Goal: Information Seeking & Learning: Learn about a topic

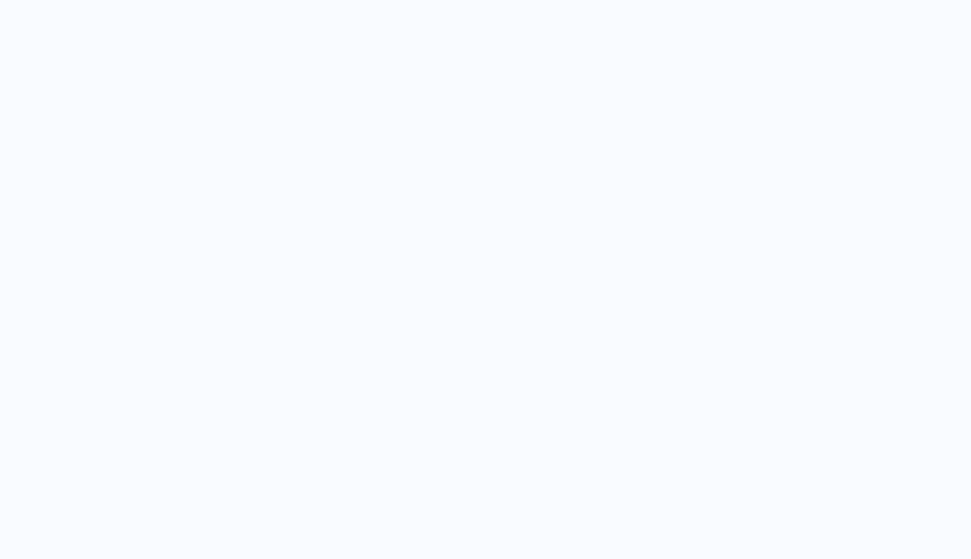
click at [376, 2] on div at bounding box center [485, 279] width 971 height 559
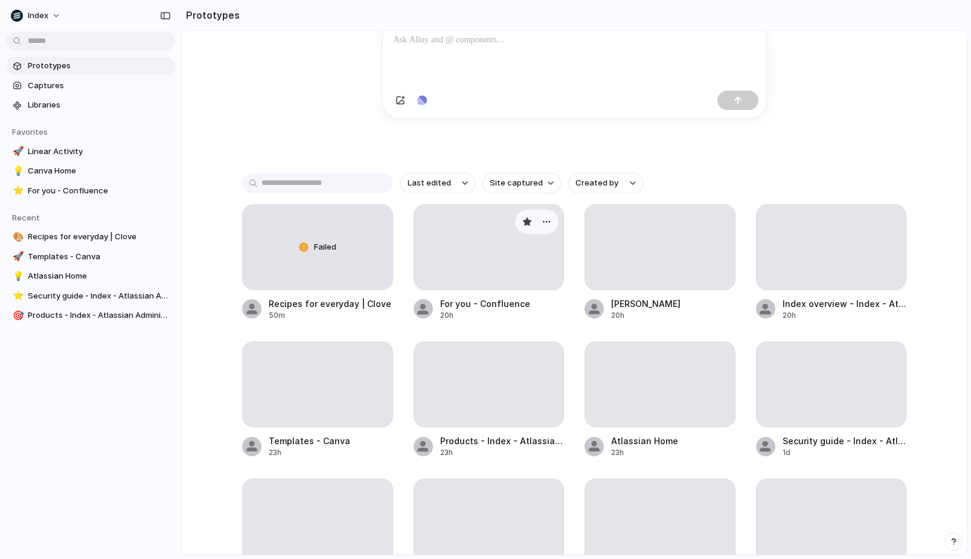
scroll to position [163, 0]
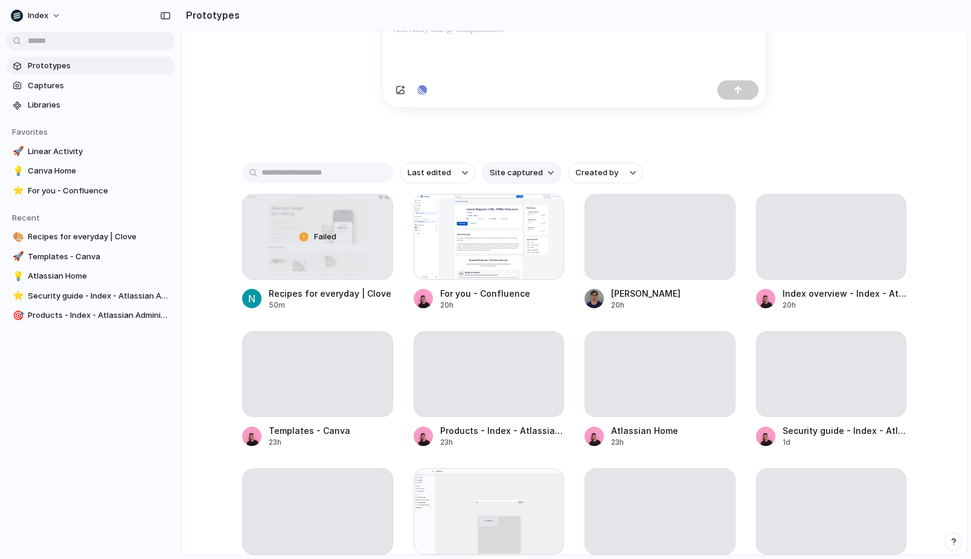
click at [517, 179] on span "Site captured" at bounding box center [516, 173] width 53 height 12
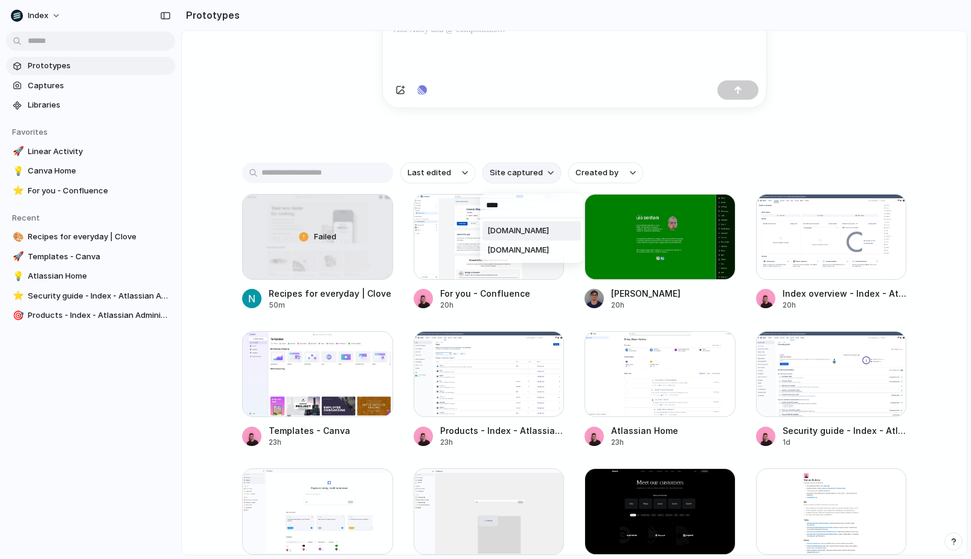
type input "*****"
click at [454, 249] on div at bounding box center [489, 237] width 151 height 86
click at [775, 242] on div at bounding box center [831, 237] width 151 height 86
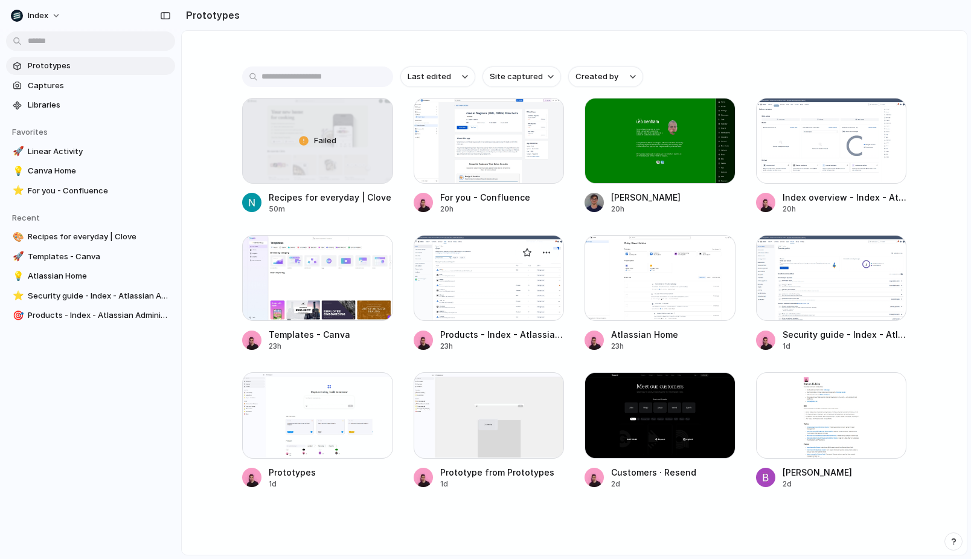
scroll to position [263, 0]
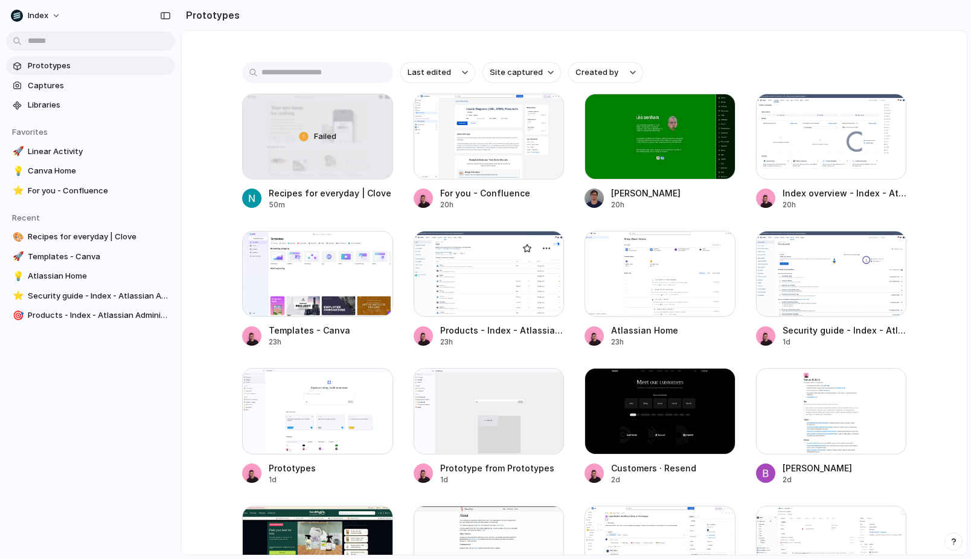
click at [462, 300] on div at bounding box center [489, 274] width 151 height 86
click at [650, 300] on div at bounding box center [660, 274] width 151 height 86
click at [806, 297] on div at bounding box center [831, 274] width 151 height 86
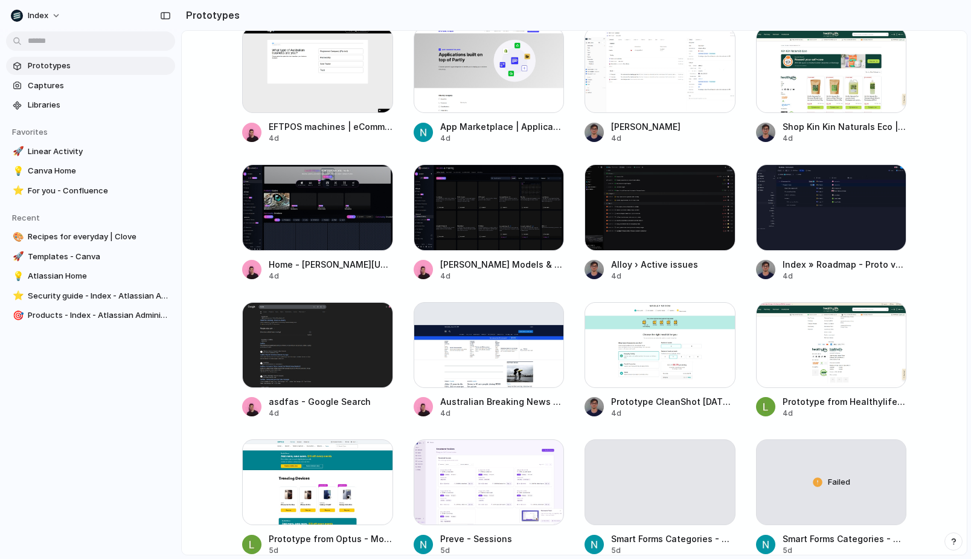
scroll to position [885, 0]
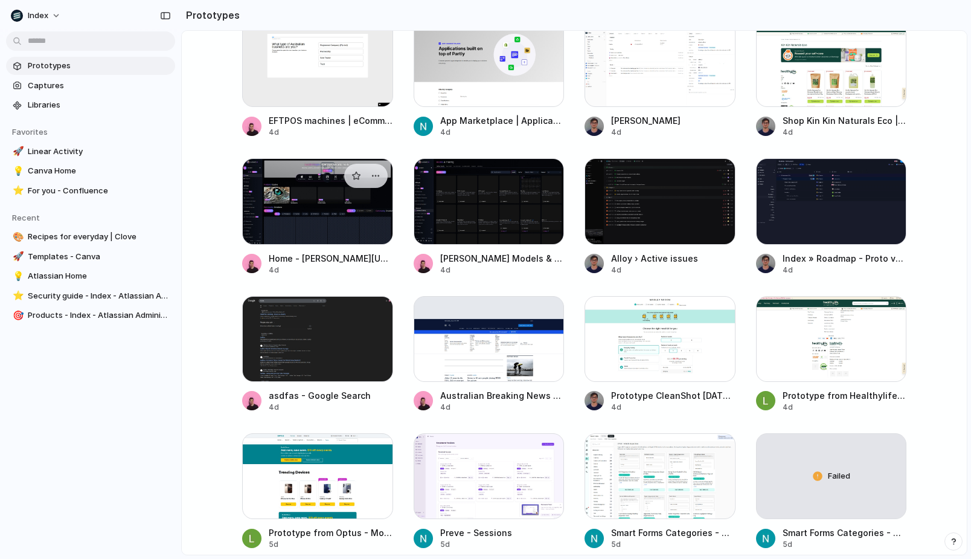
click at [329, 225] on div at bounding box center [317, 201] width 151 height 86
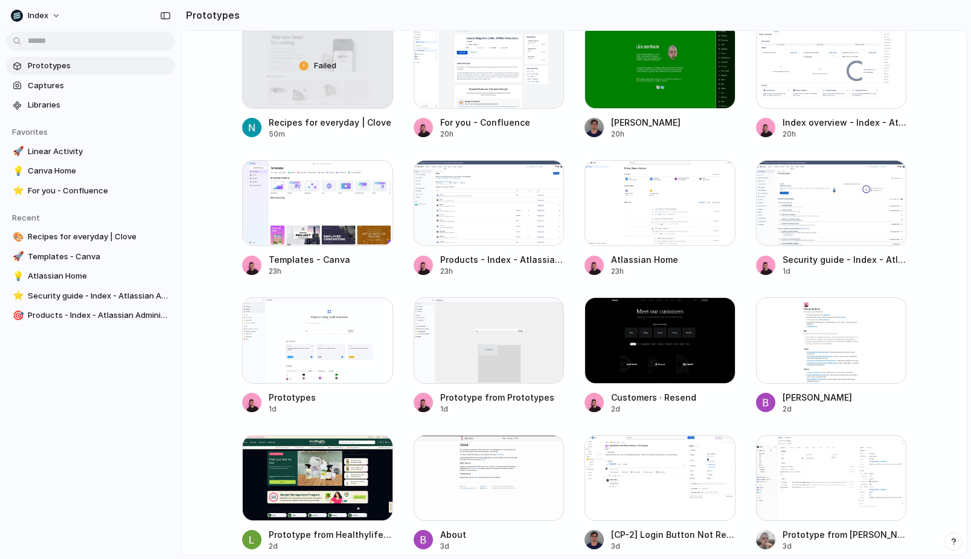
scroll to position [72, 0]
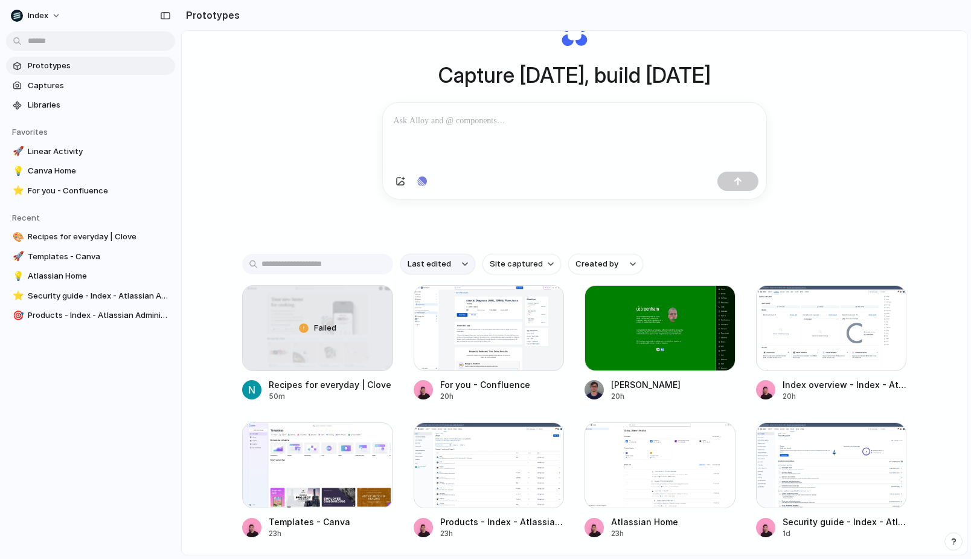
click at [442, 270] on span "Last edited" at bounding box center [429, 264] width 43 height 12
click at [387, 244] on div "Last edited Last created Alphabetical" at bounding box center [485, 279] width 971 height 559
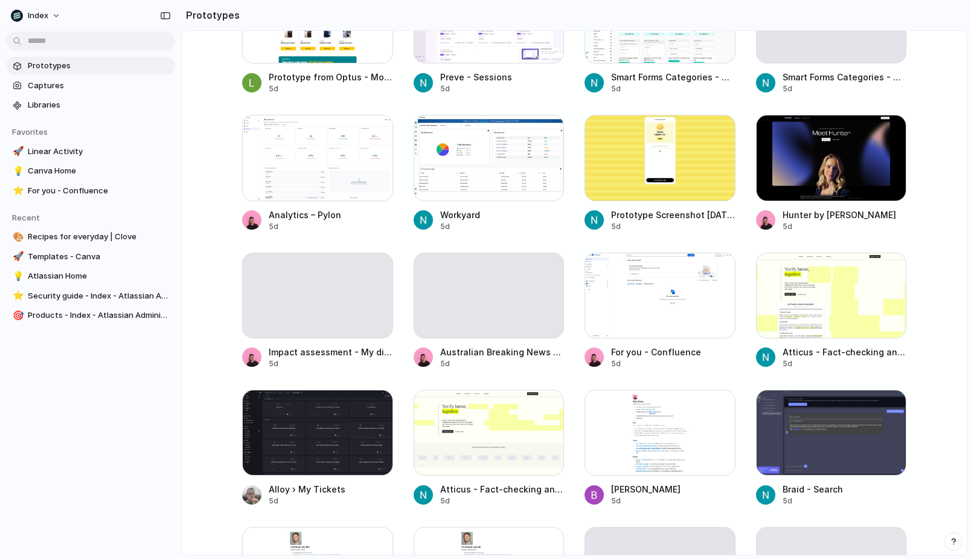
scroll to position [1341, 0]
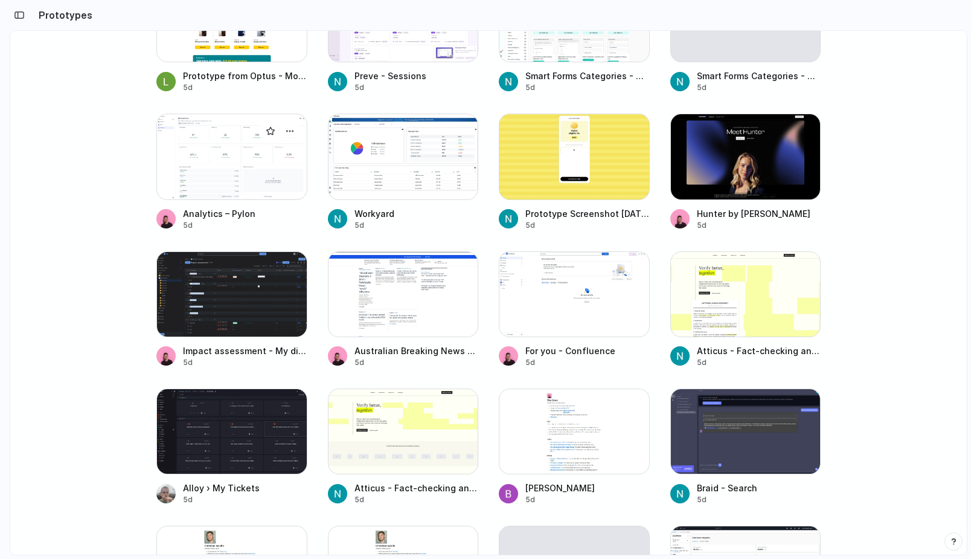
click at [259, 164] on div at bounding box center [231, 157] width 151 height 86
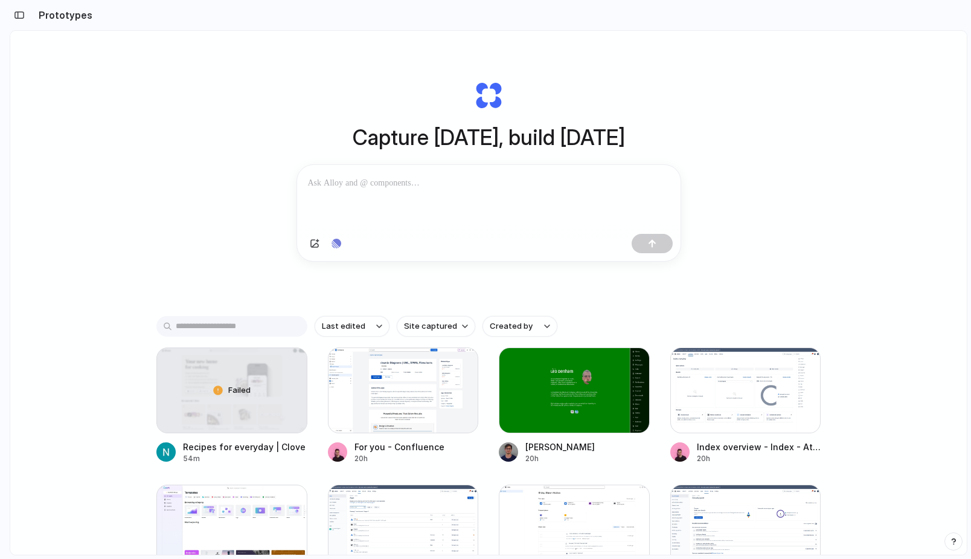
scroll to position [0, 0]
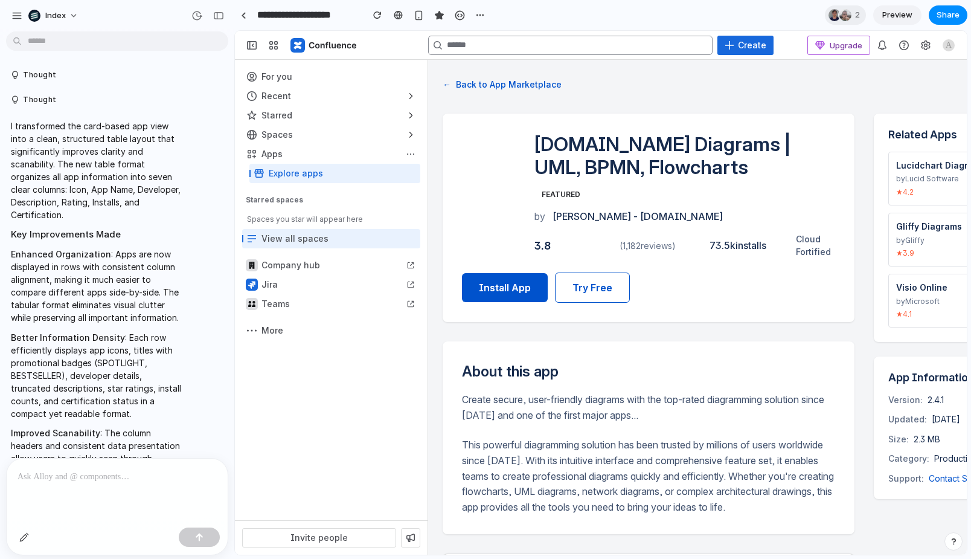
scroll to position [3931, 0]
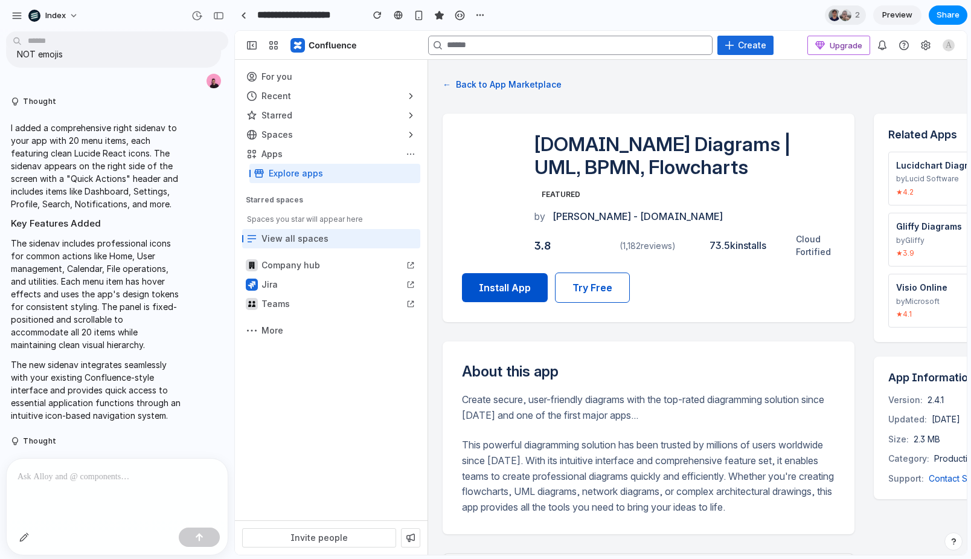
click at [464, 83] on button "← Back to App Marketplace" at bounding box center [502, 84] width 119 height 20
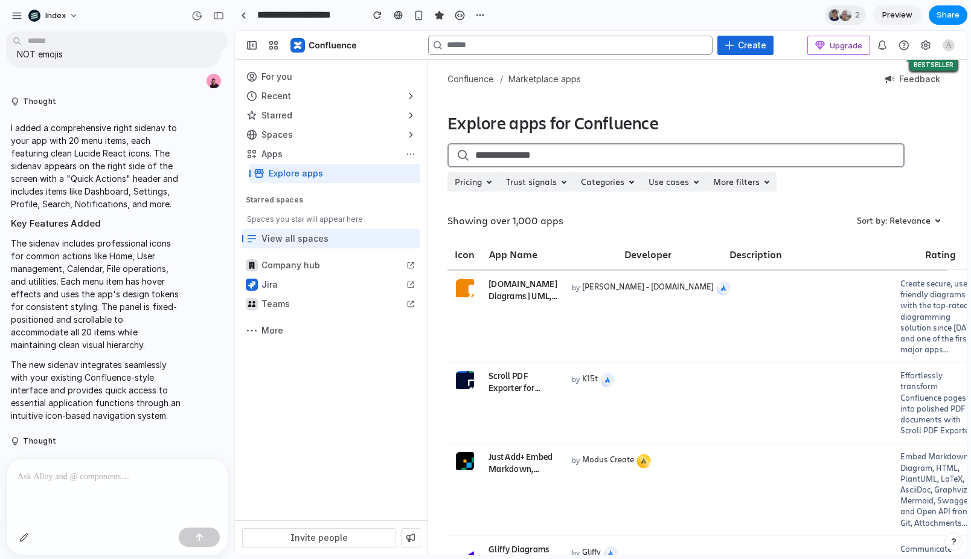
click at [486, 337] on td "draw.io Diagrams | UML, BPMN, AWS, ERD, & Flowcharts SPOTLIGHT" at bounding box center [522, 317] width 83 height 92
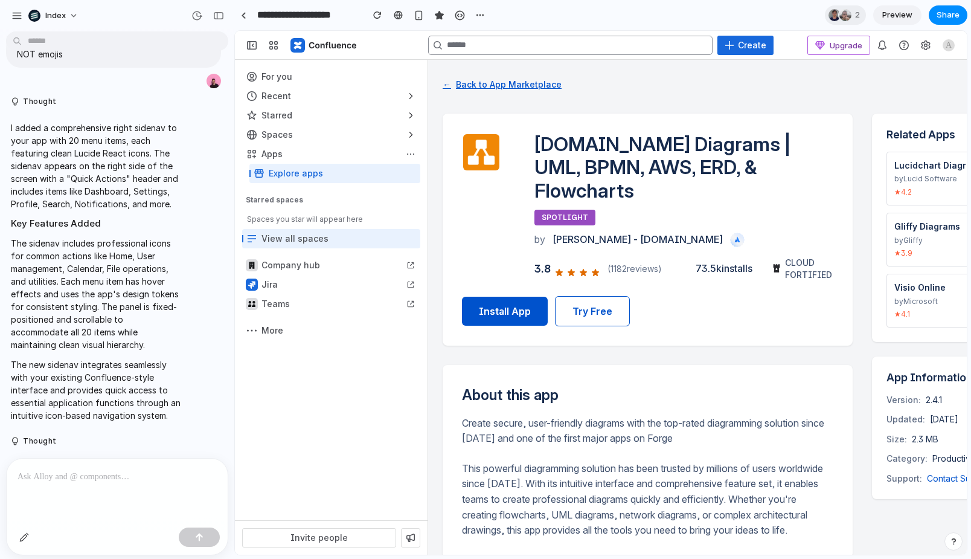
click at [459, 78] on button "← Back to App Marketplace" at bounding box center [502, 84] width 119 height 20
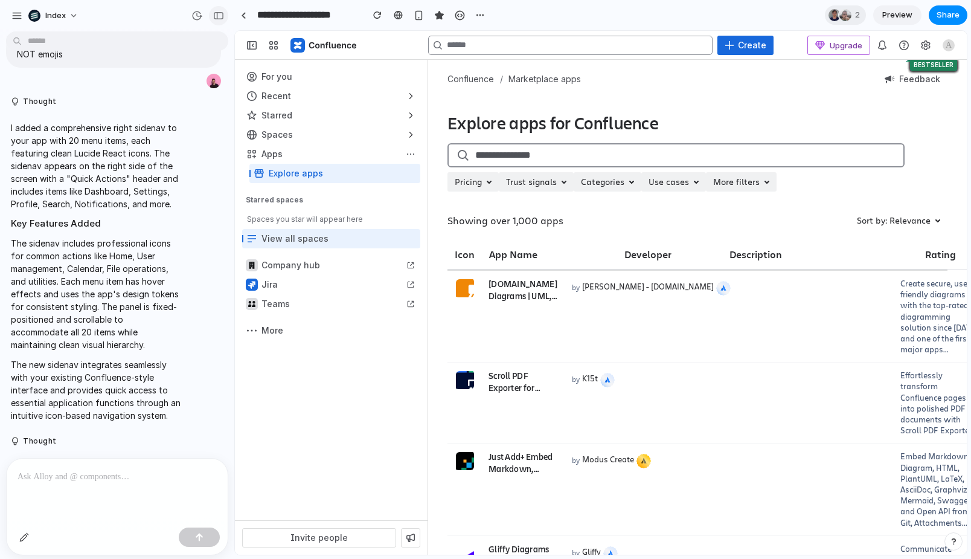
click at [223, 18] on div "button" at bounding box center [218, 15] width 11 height 8
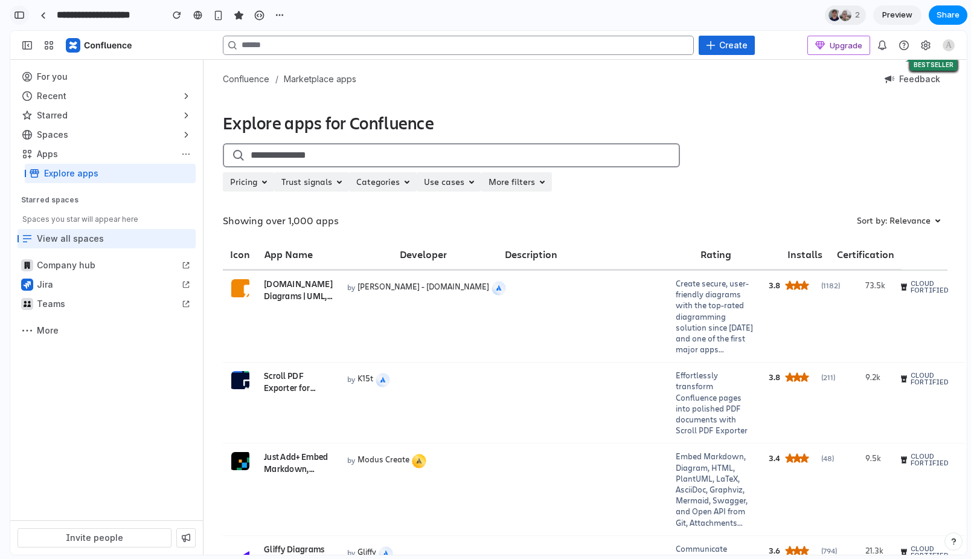
click at [22, 13] on div "button" at bounding box center [19, 15] width 11 height 8
click at [203, 17] on link at bounding box center [197, 15] width 18 height 18
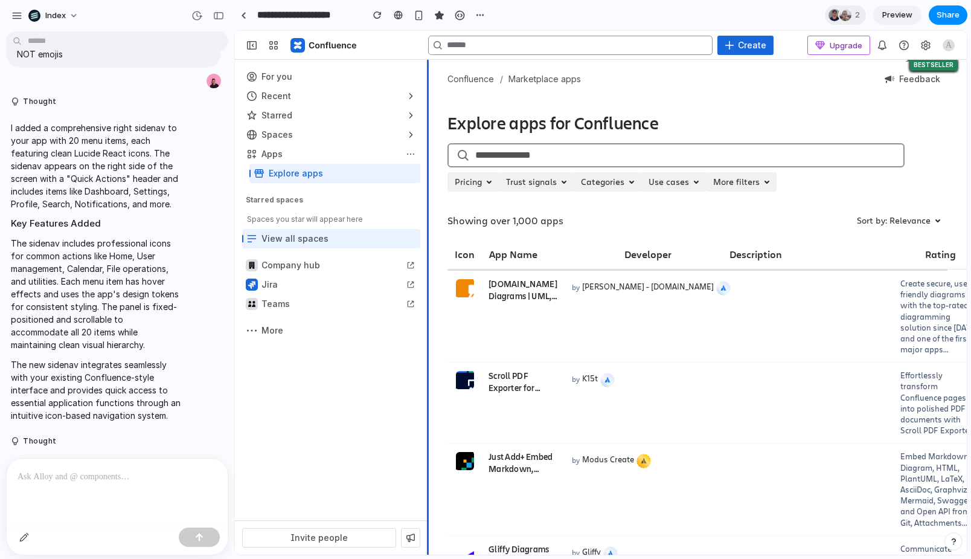
scroll to position [3931, 0]
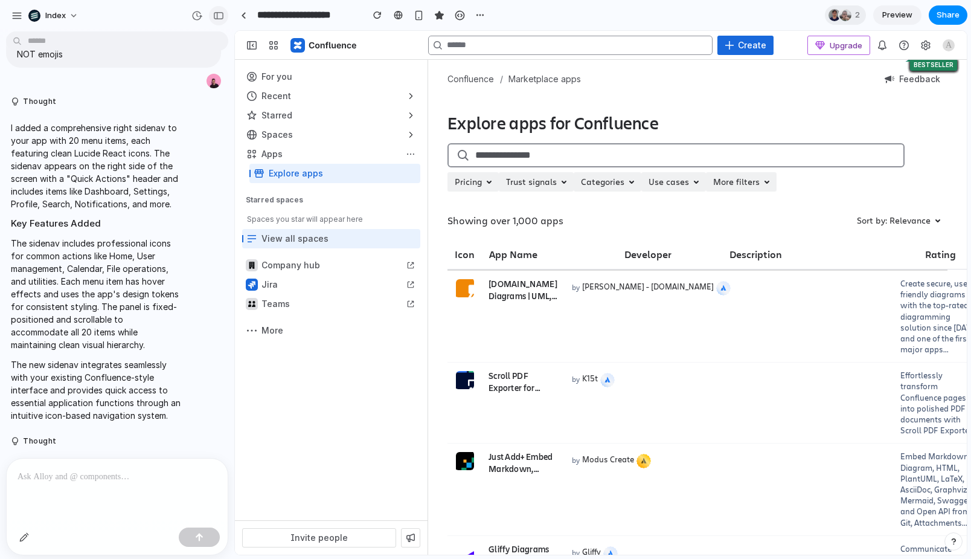
click at [215, 16] on div "button" at bounding box center [218, 15] width 11 height 8
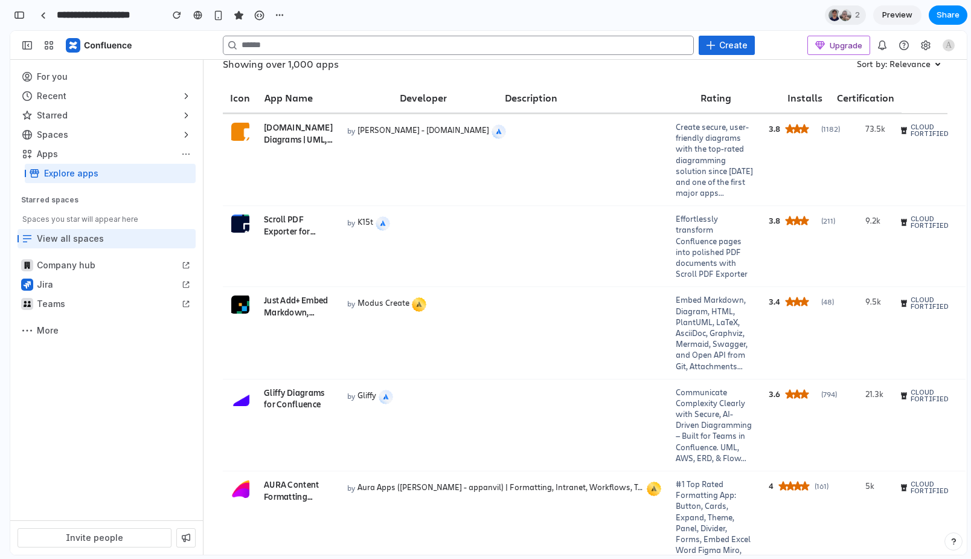
scroll to position [0, 0]
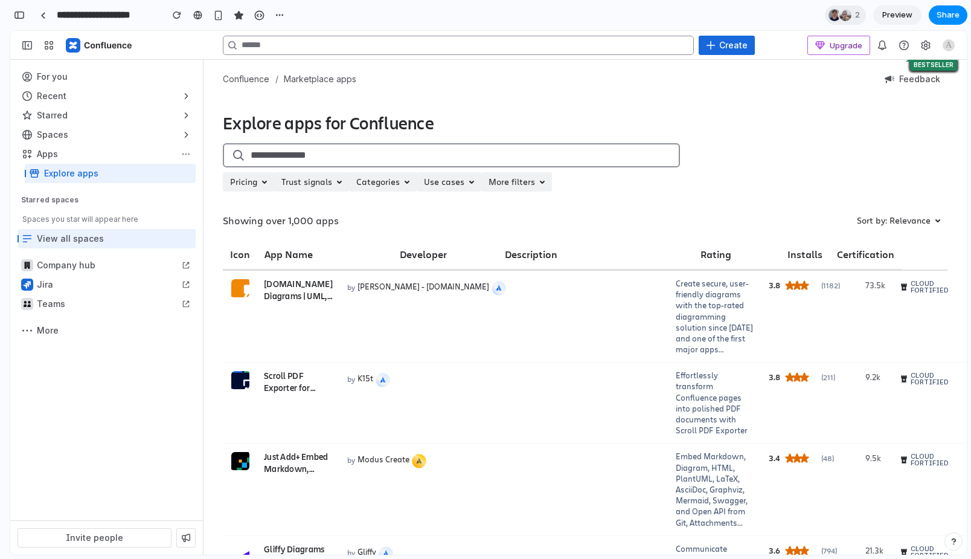
click at [429, 211] on div "Showing over 1,000 apps Sort by: Relevance" at bounding box center [585, 220] width 725 height 19
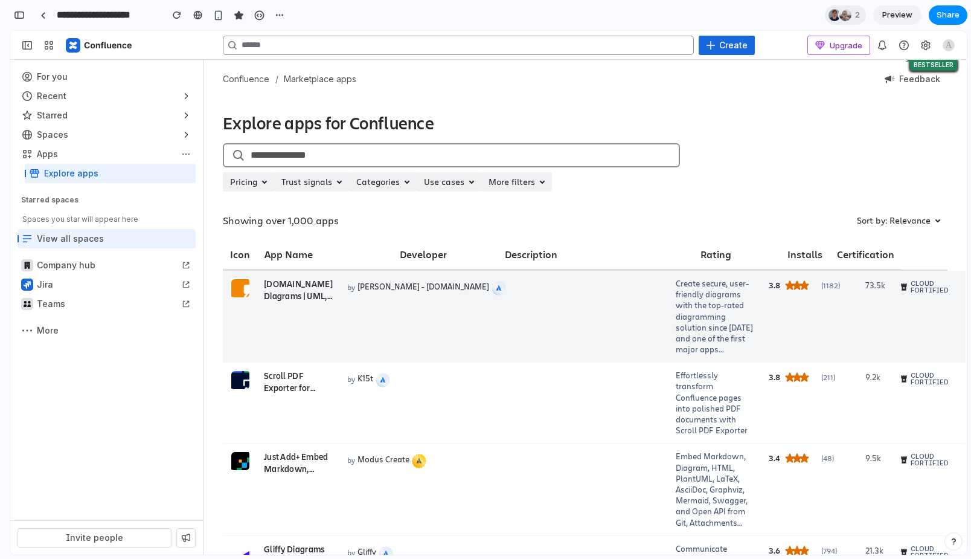
click at [382, 320] on td "by Seibert - draw.io" at bounding box center [504, 317] width 329 height 92
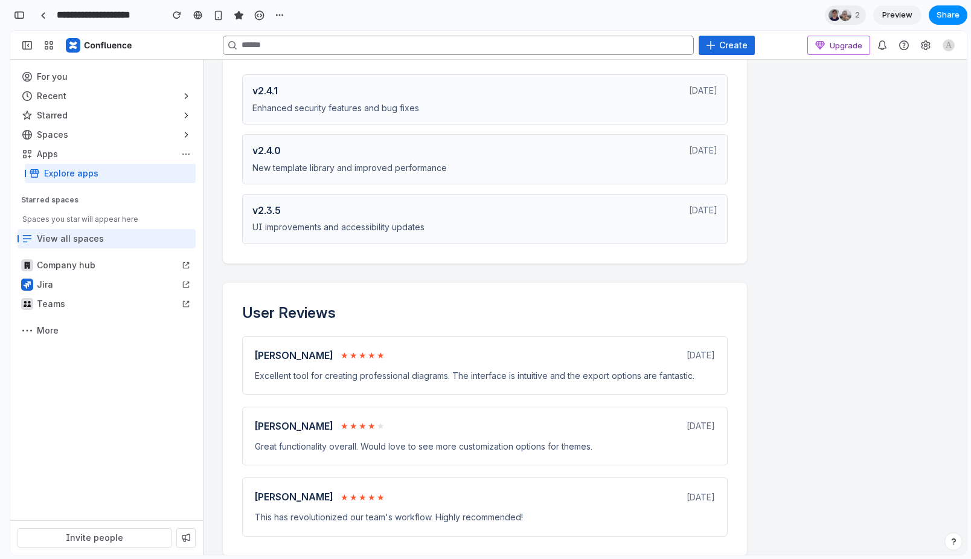
scroll to position [1575, 0]
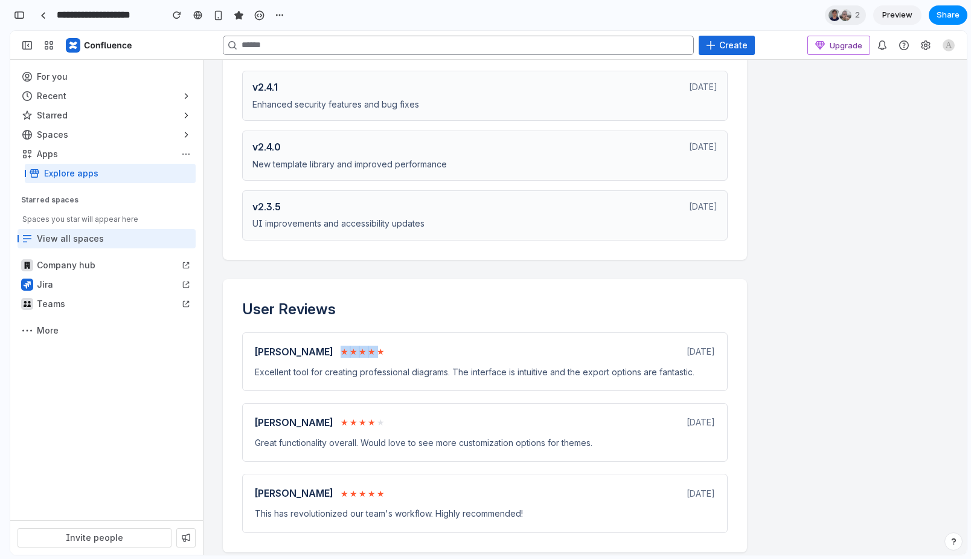
drag, startPoint x: 364, startPoint y: 340, endPoint x: 324, endPoint y: 340, distance: 39.9
click at [324, 345] on div "Sarah Johnson ★ ★ ★ ★ ★" at bounding box center [320, 352] width 130 height 14
click at [359, 345] on span "★" at bounding box center [363, 351] width 8 height 12
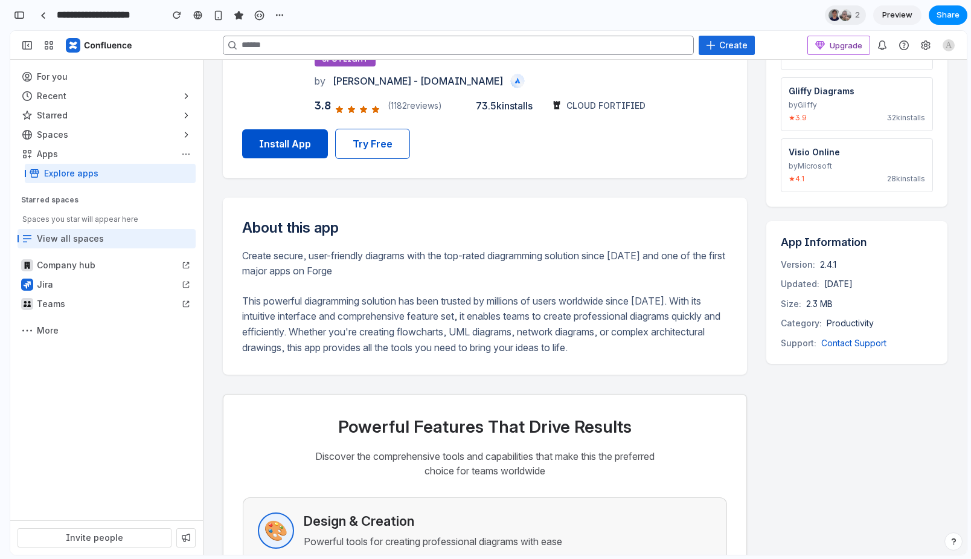
scroll to position [0, 0]
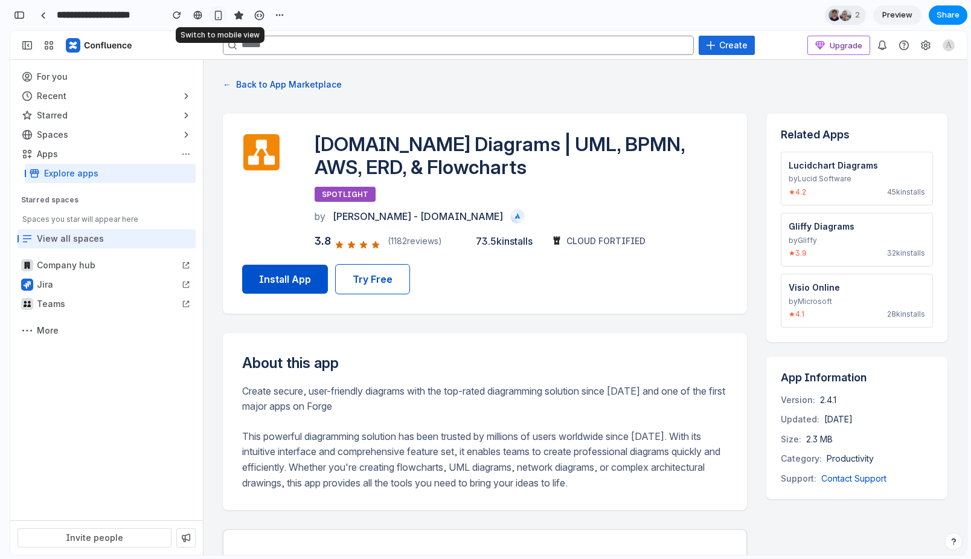
click at [217, 13] on div "button" at bounding box center [218, 15] width 10 height 10
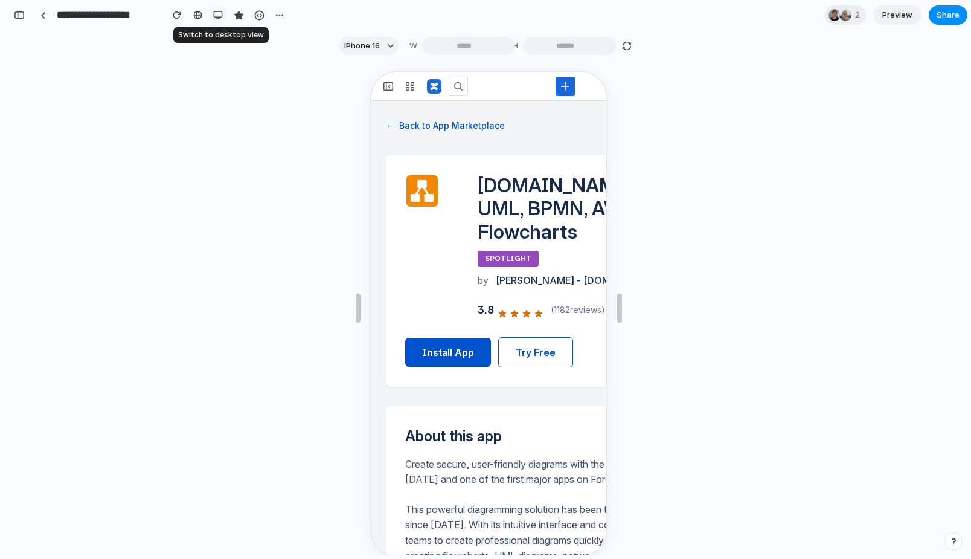
click at [221, 17] on div "button" at bounding box center [218, 15] width 10 height 10
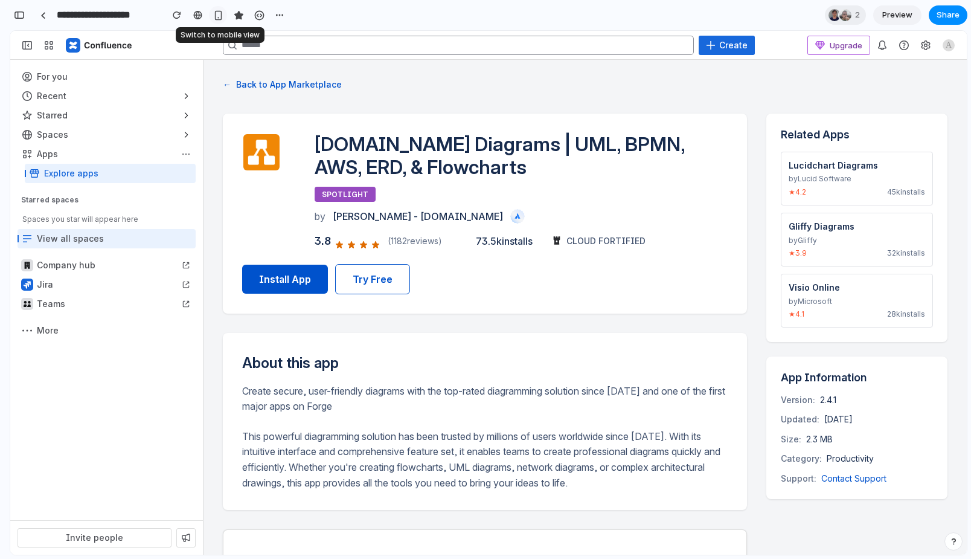
click at [221, 17] on div "button" at bounding box center [218, 15] width 10 height 10
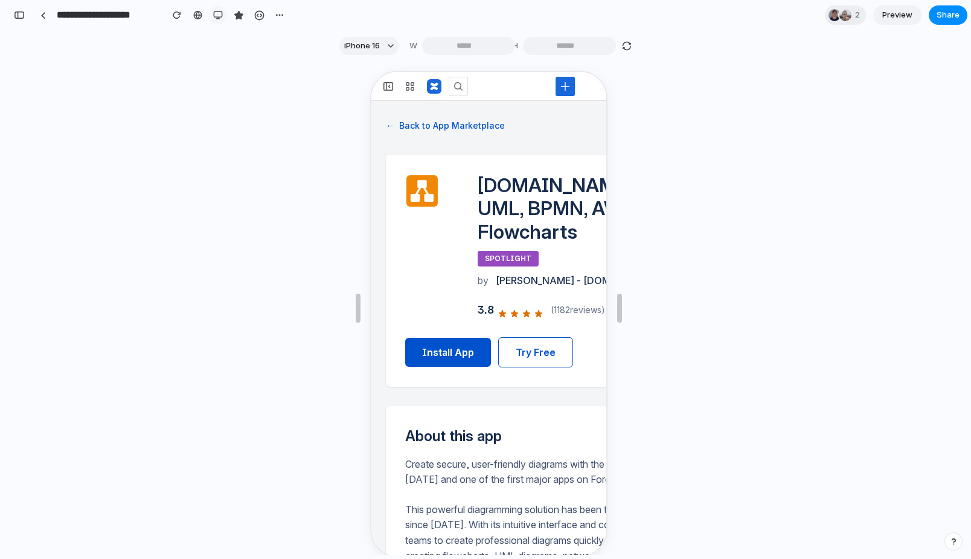
click at [219, 10] on div "button" at bounding box center [218, 15] width 10 height 10
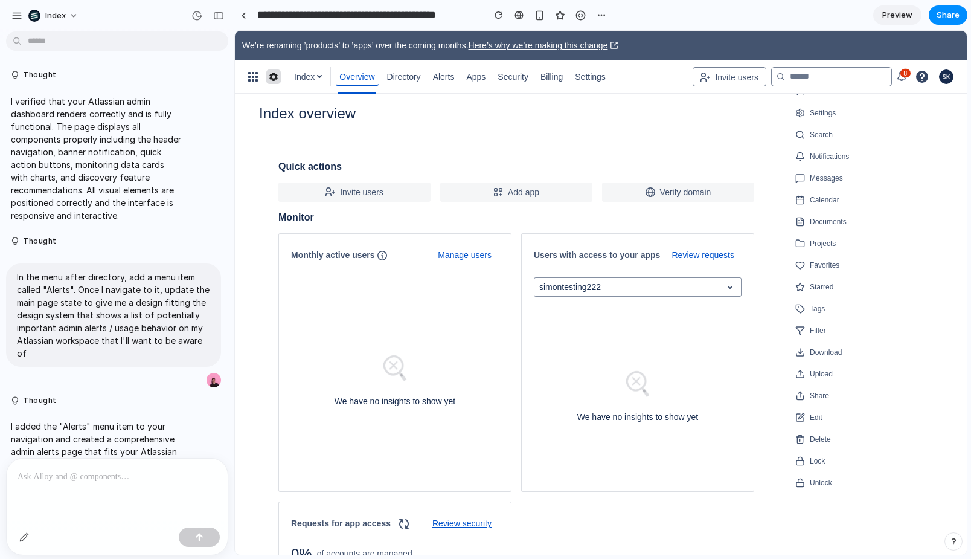
scroll to position [1021, 0]
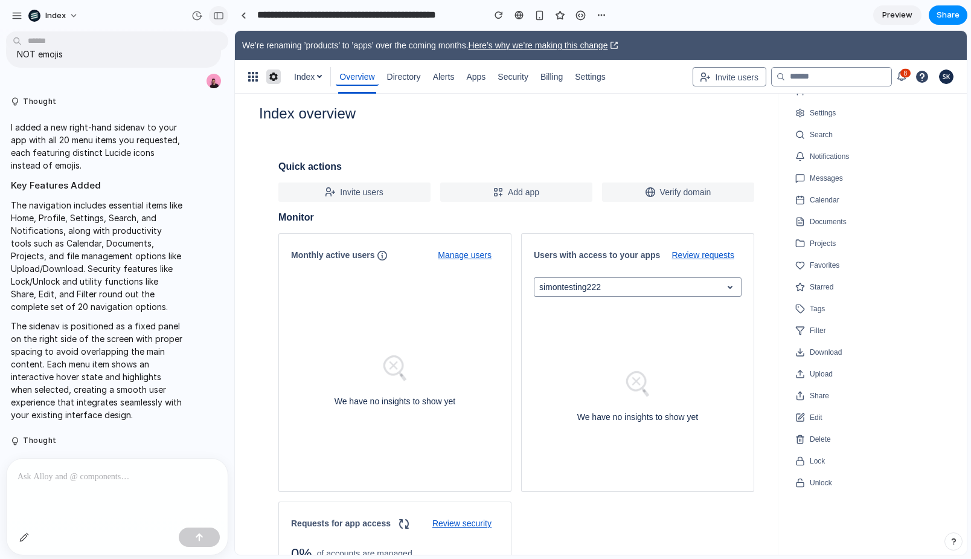
click at [216, 19] on div "button" at bounding box center [218, 15] width 11 height 8
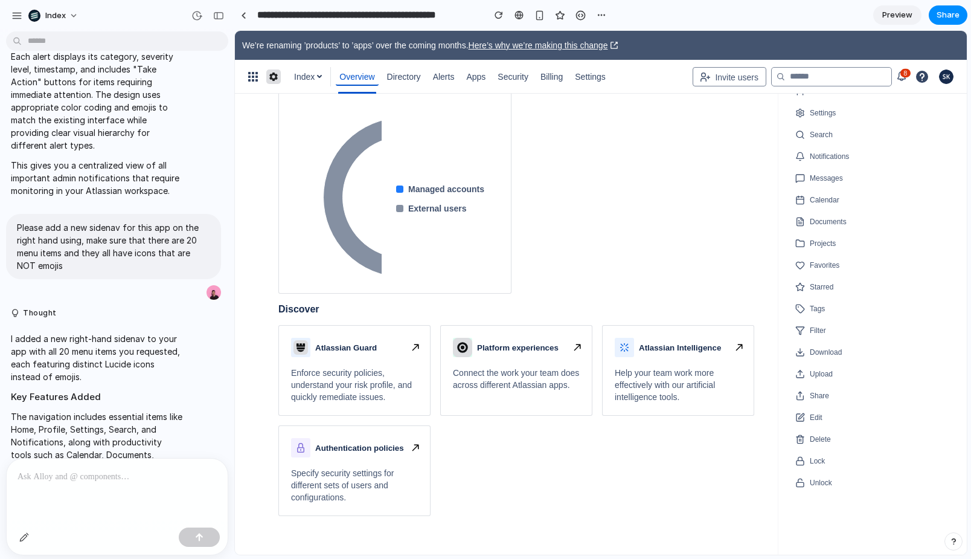
scroll to position [803, 0]
click at [139, 244] on p "Please add a new sidenav for this app on the right hand using, make sure that t…" at bounding box center [113, 247] width 193 height 51
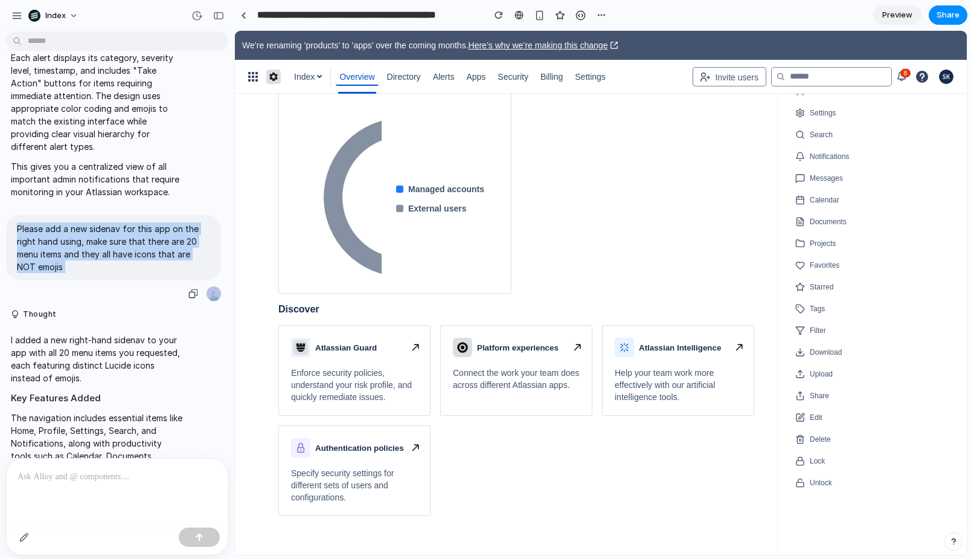
click at [139, 244] on p "Please add a new sidenav for this app on the right hand using, make sure that t…" at bounding box center [113, 247] width 193 height 51
copy div "Please add a new sidenav for this app on the right hand using, make sure that t…"
click at [221, 10] on button "button" at bounding box center [218, 15] width 19 height 19
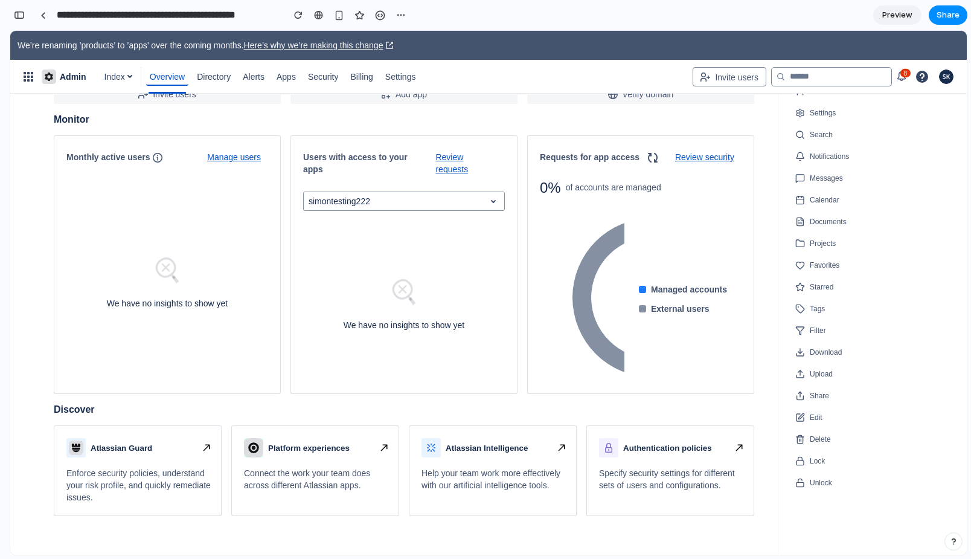
scroll to position [0, 0]
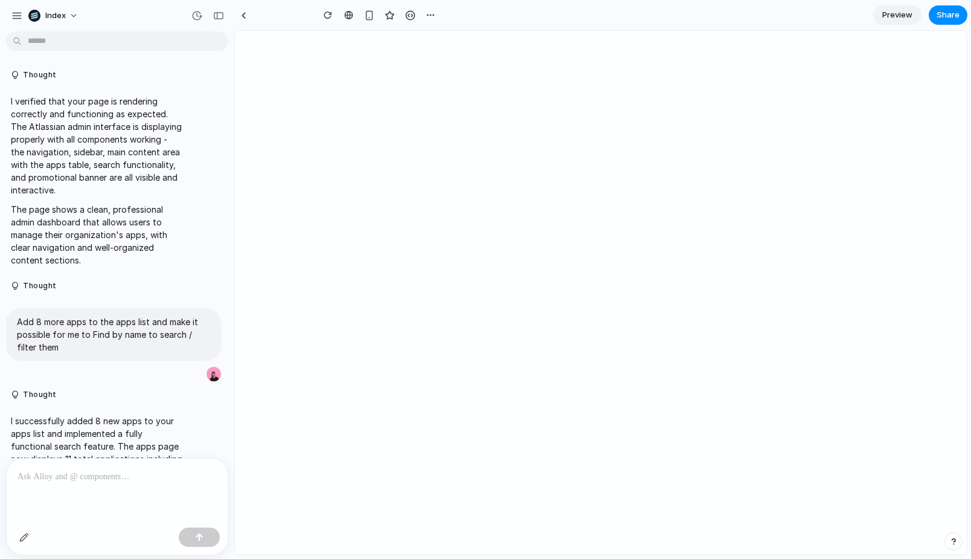
type input "**********"
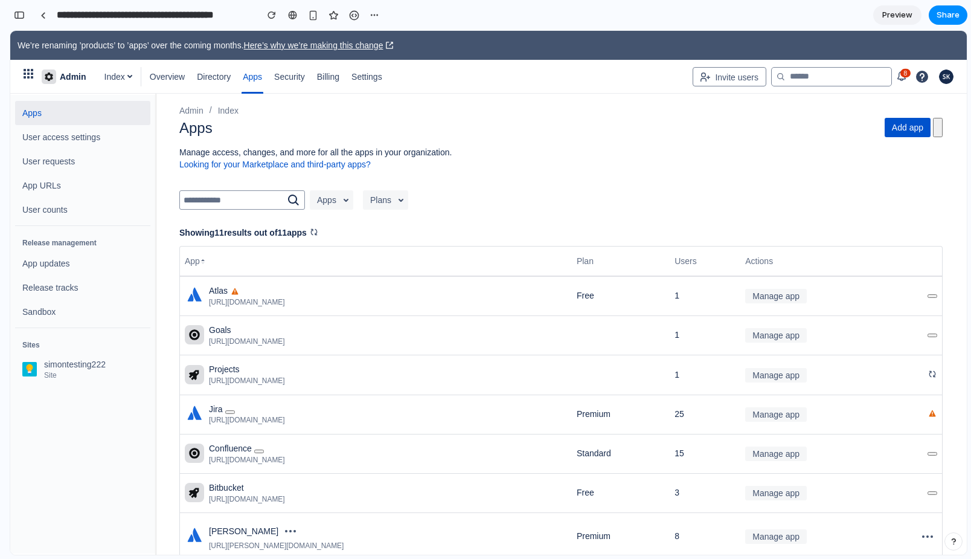
scroll to position [444, 0]
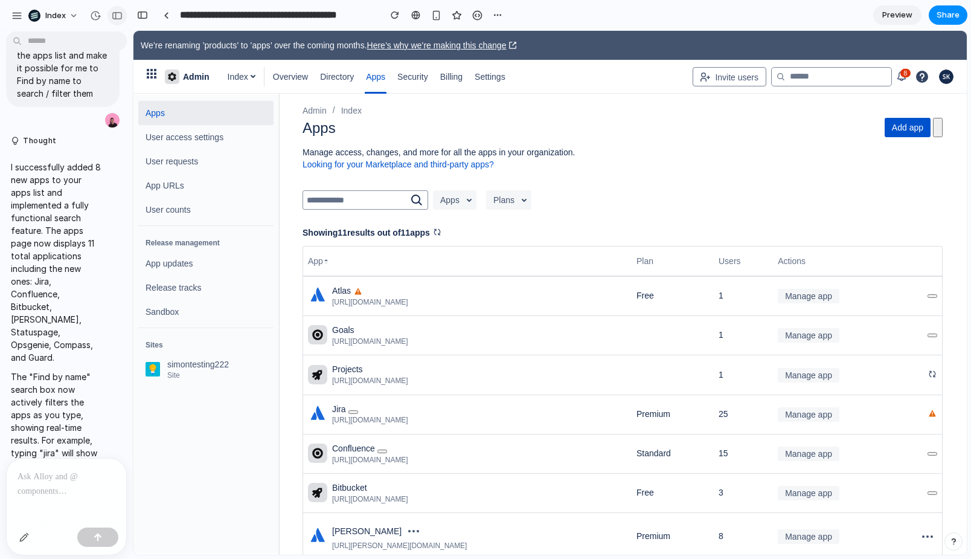
click at [121, 12] on div "button" at bounding box center [117, 15] width 11 height 8
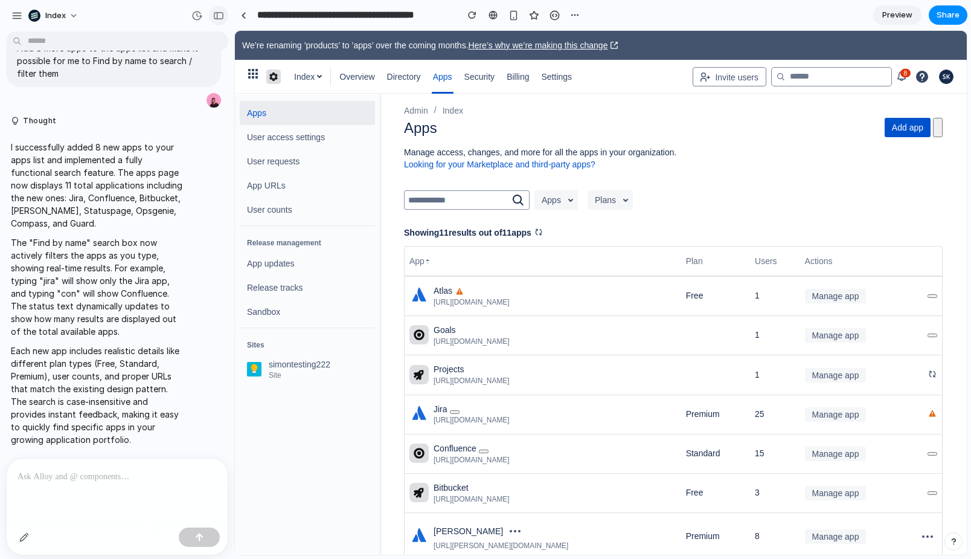
click at [213, 13] on div "button" at bounding box center [218, 15] width 11 height 8
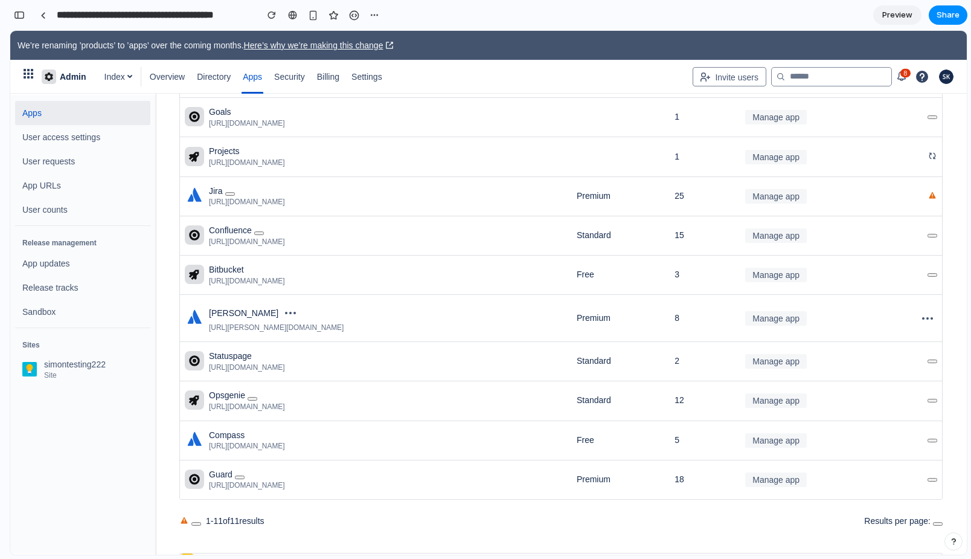
scroll to position [0, 0]
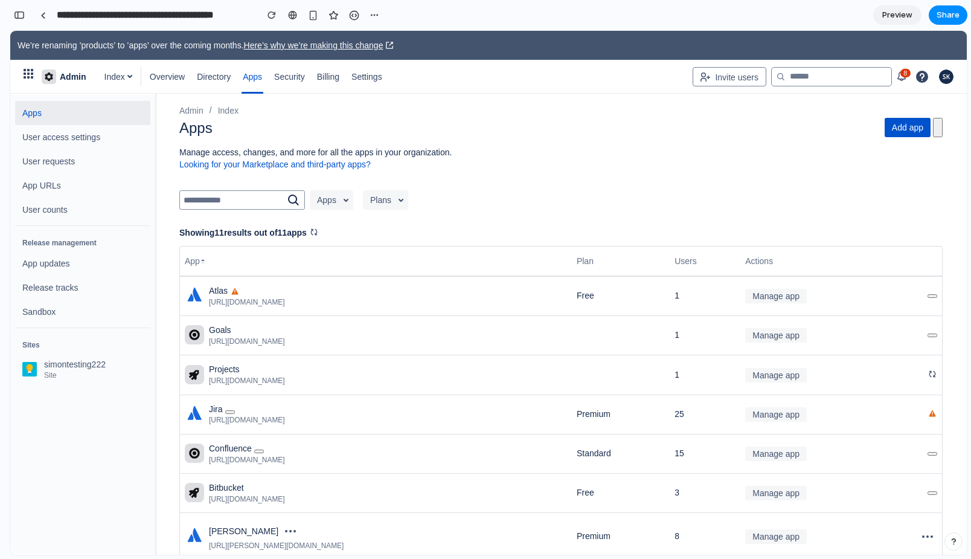
click at [248, 202] on input "text" at bounding box center [233, 199] width 106 height 17
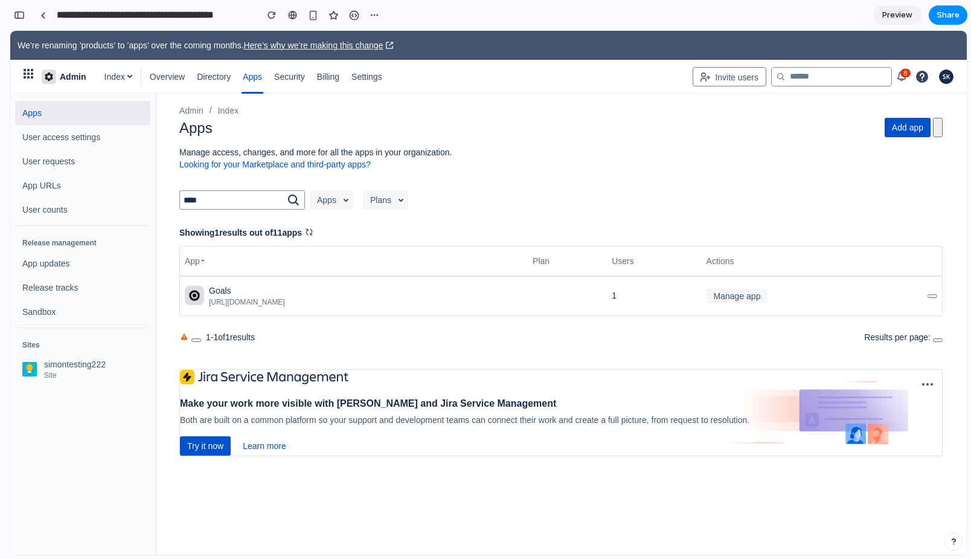
type input "*****"
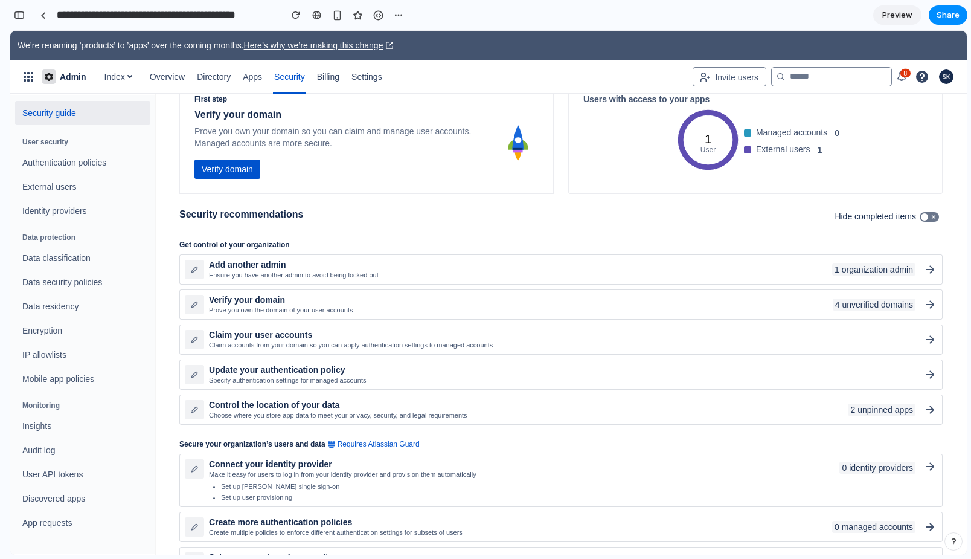
scroll to position [127, 0]
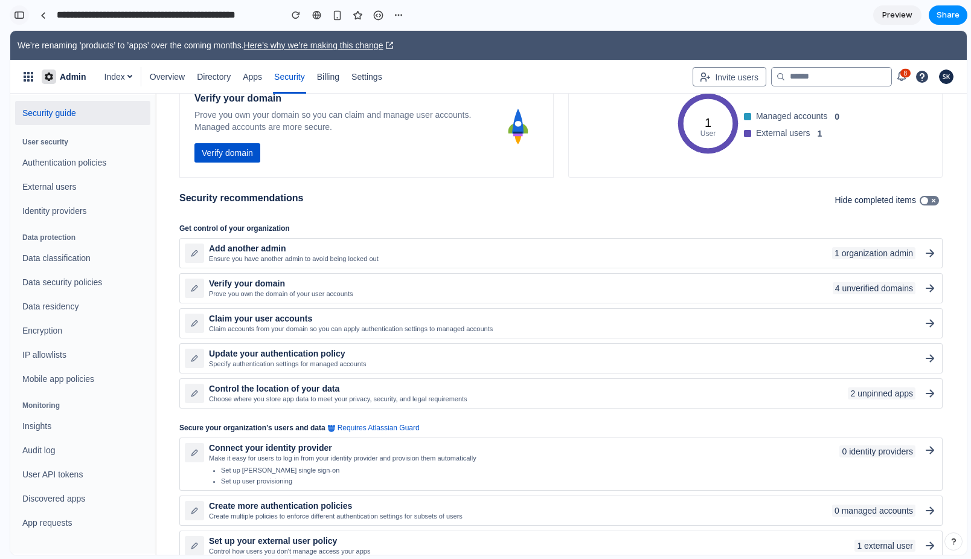
click at [16, 8] on button "button" at bounding box center [19, 14] width 19 height 19
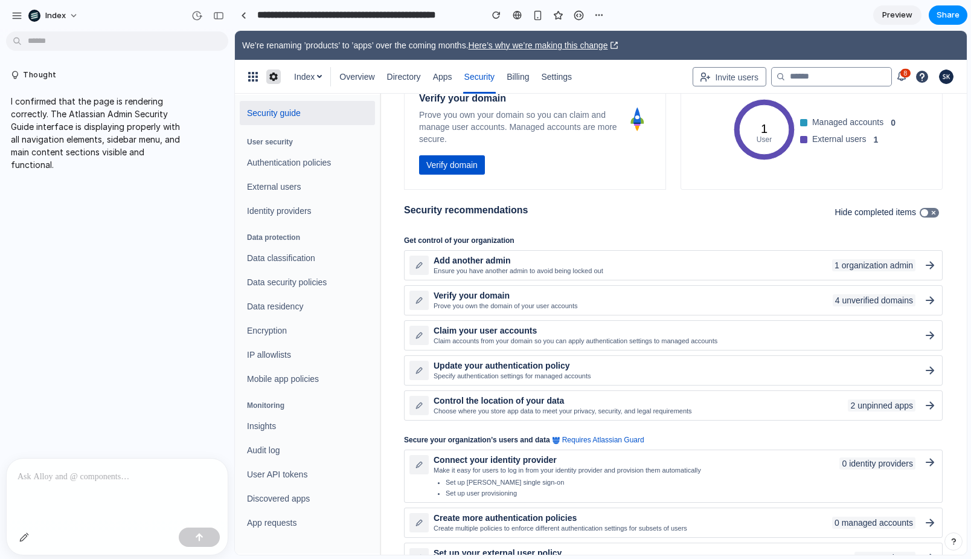
scroll to position [0, 0]
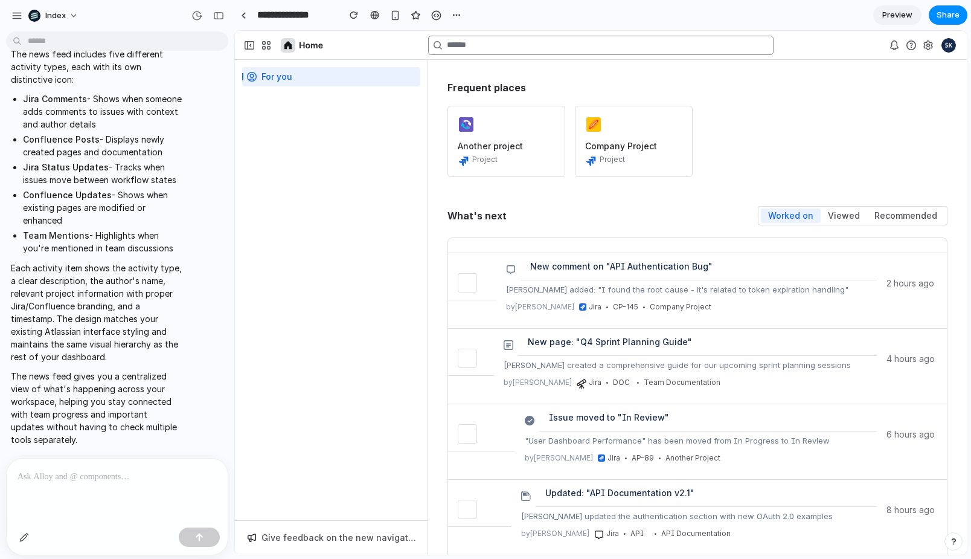
scroll to position [188, 0]
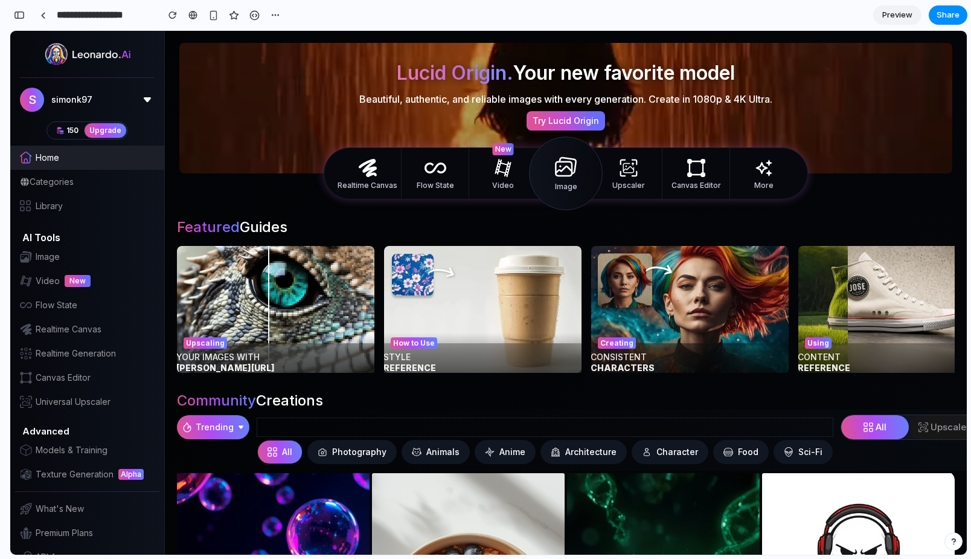
scroll to position [737, 0]
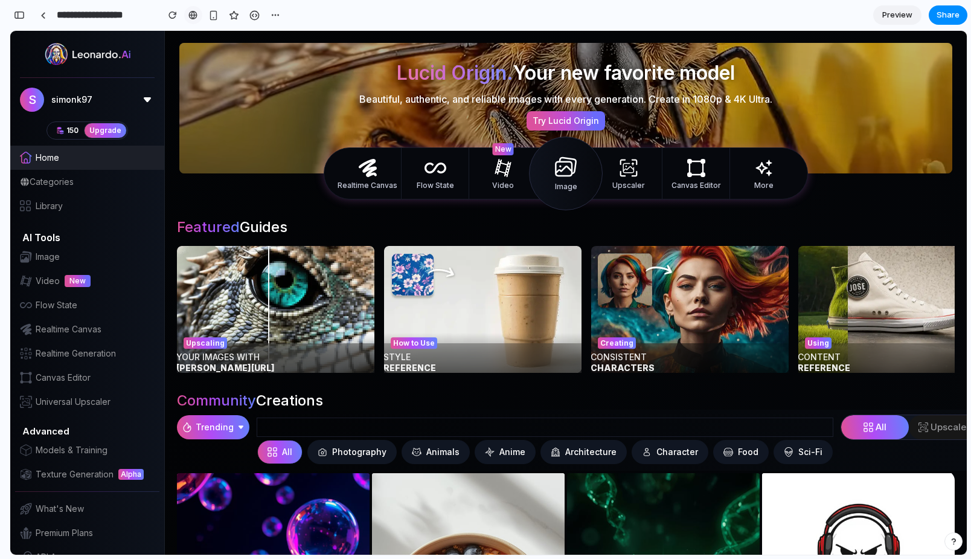
click at [195, 10] on div at bounding box center [192, 15] width 9 height 10
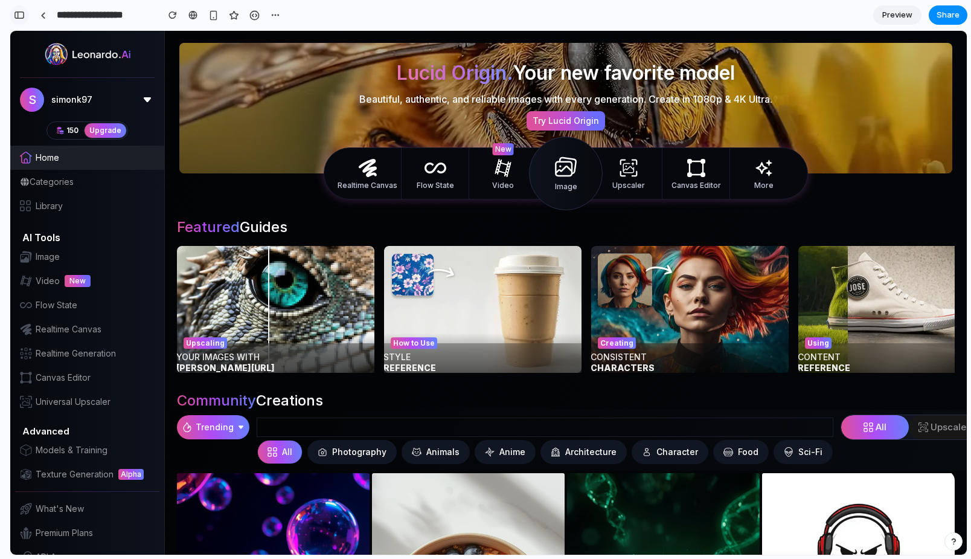
click at [25, 14] on button "button" at bounding box center [19, 14] width 19 height 19
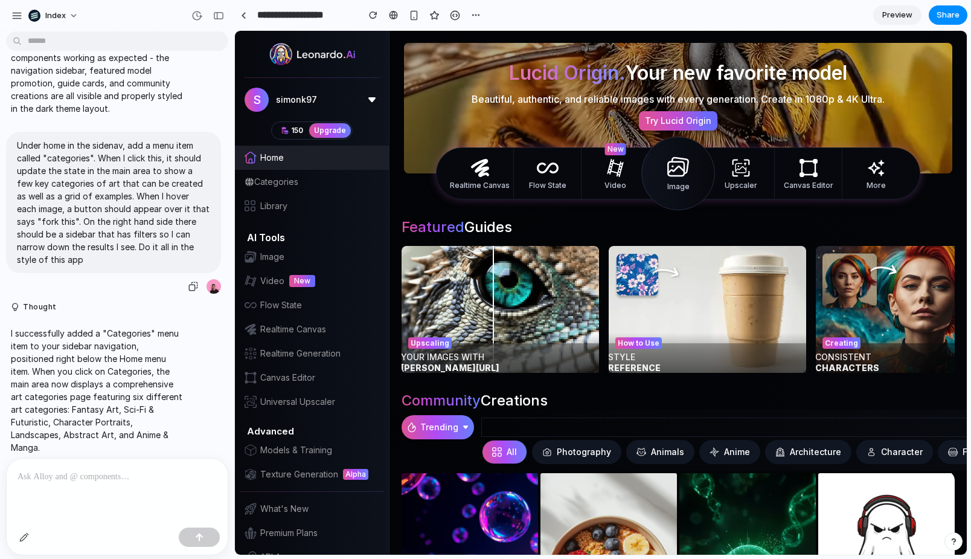
scroll to position [57, 0]
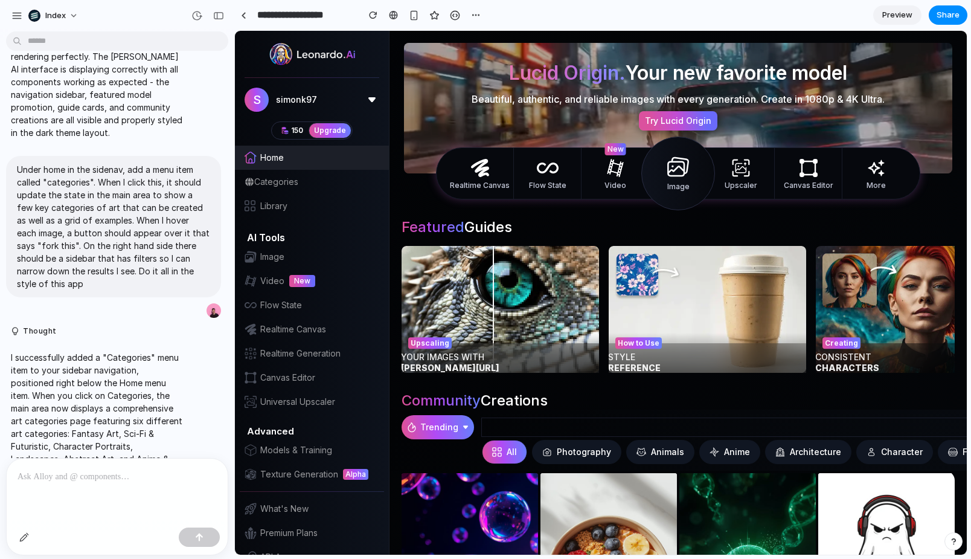
click at [280, 176] on span "Categories" at bounding box center [276, 182] width 44 height 12
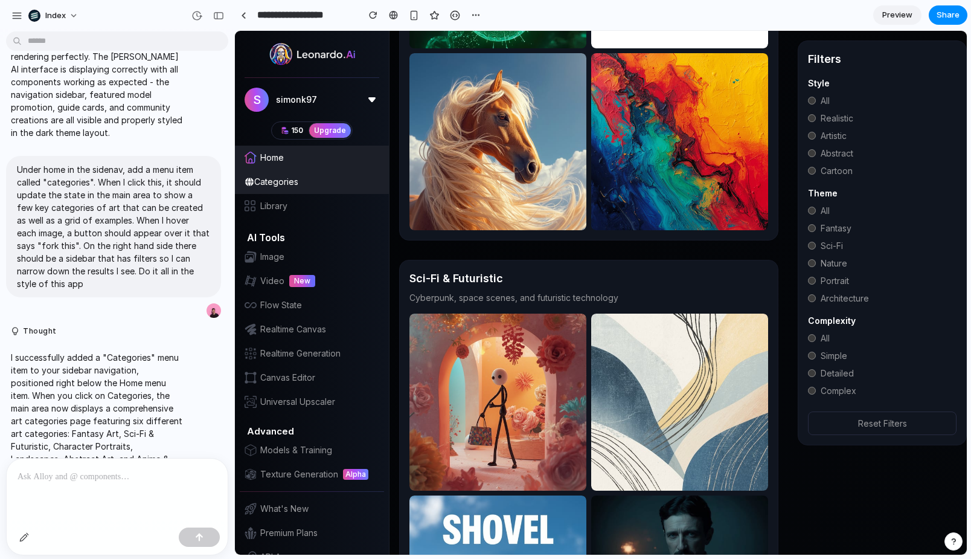
scroll to position [466, 0]
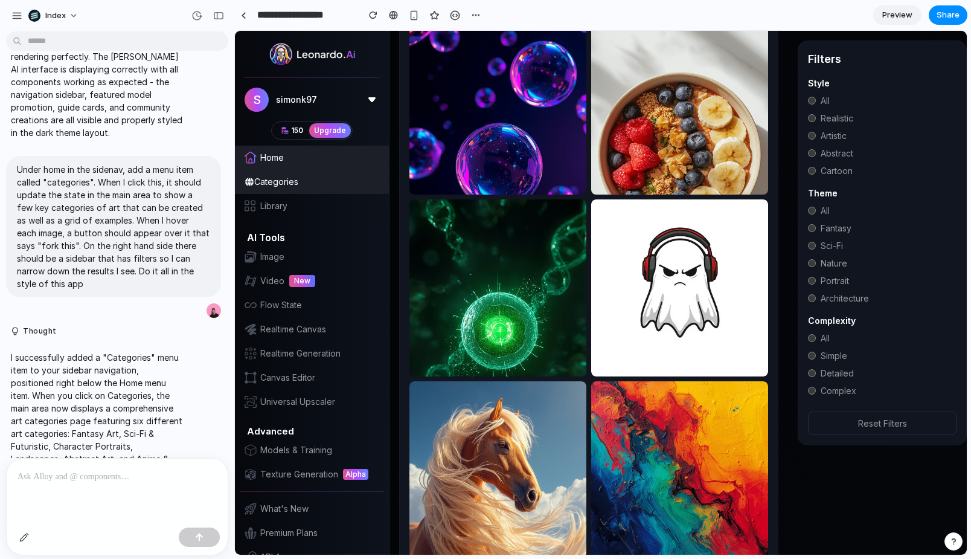
scroll to position [0, 0]
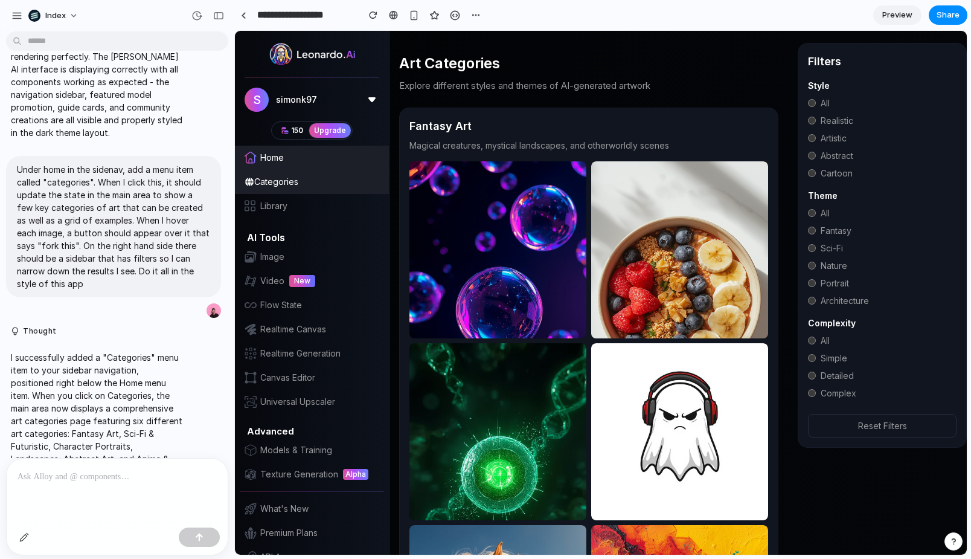
click at [827, 132] on span "Artistic" at bounding box center [834, 138] width 26 height 13
click at [827, 114] on span "Realistic" at bounding box center [837, 120] width 33 height 13
click at [827, 124] on div "All Realistic Artistic Abstract Cartoon" at bounding box center [882, 138] width 149 height 83
click at [959, 13] on span "Share" at bounding box center [948, 15] width 23 height 12
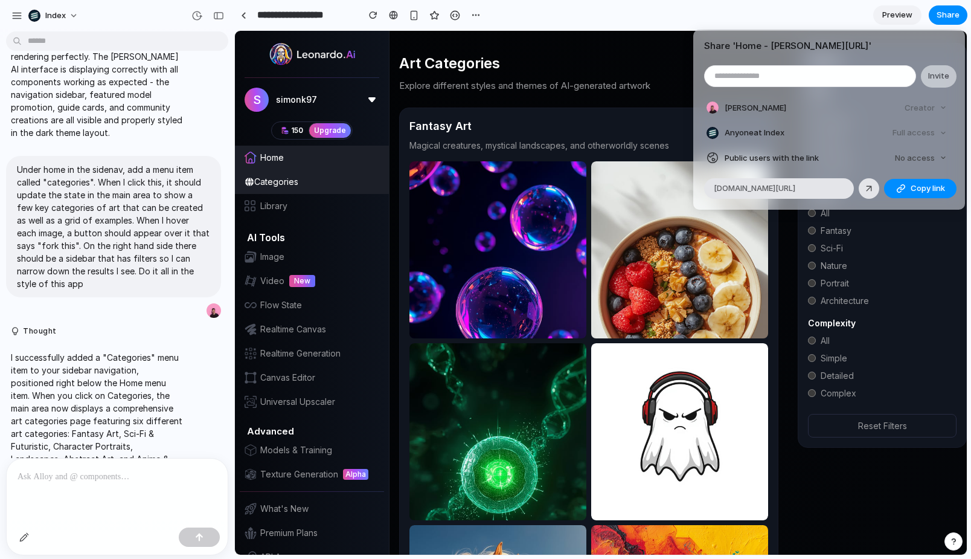
click at [641, 47] on div "Share ' Home - Leonardo.Ai ' Invite Simon Kubica Creator Anyone at Index Full a…" at bounding box center [485, 279] width 971 height 559
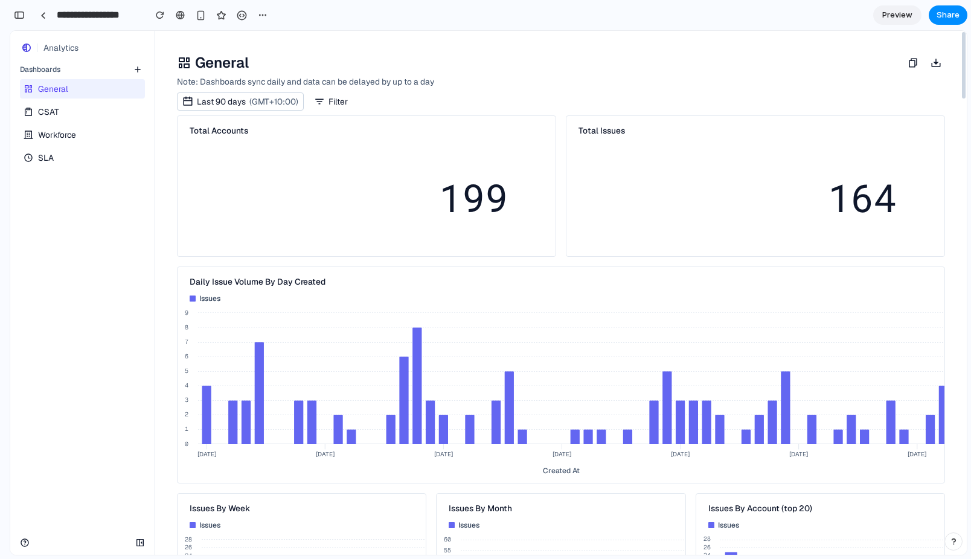
click at [42, 106] on span "CSAT" at bounding box center [48, 112] width 21 height 12
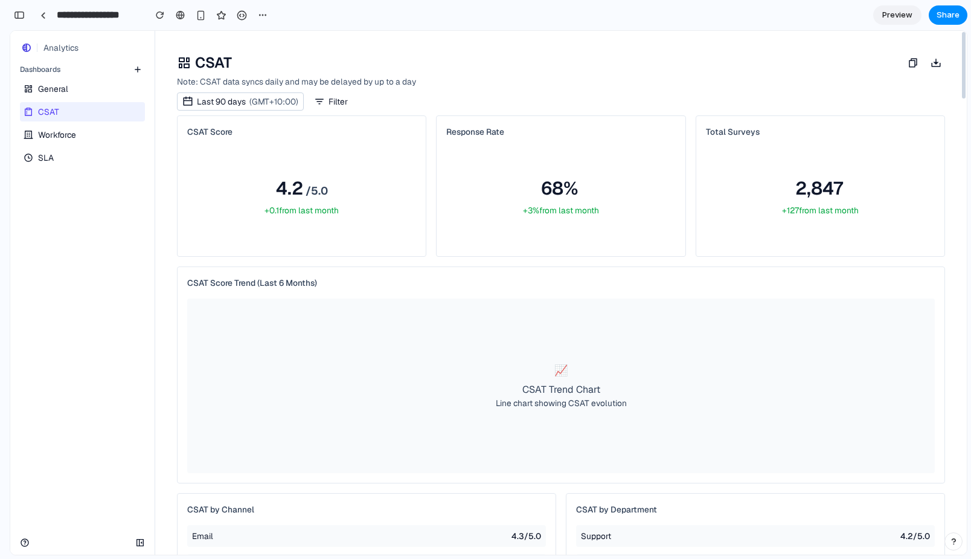
click at [58, 85] on span "General" at bounding box center [53, 89] width 30 height 12
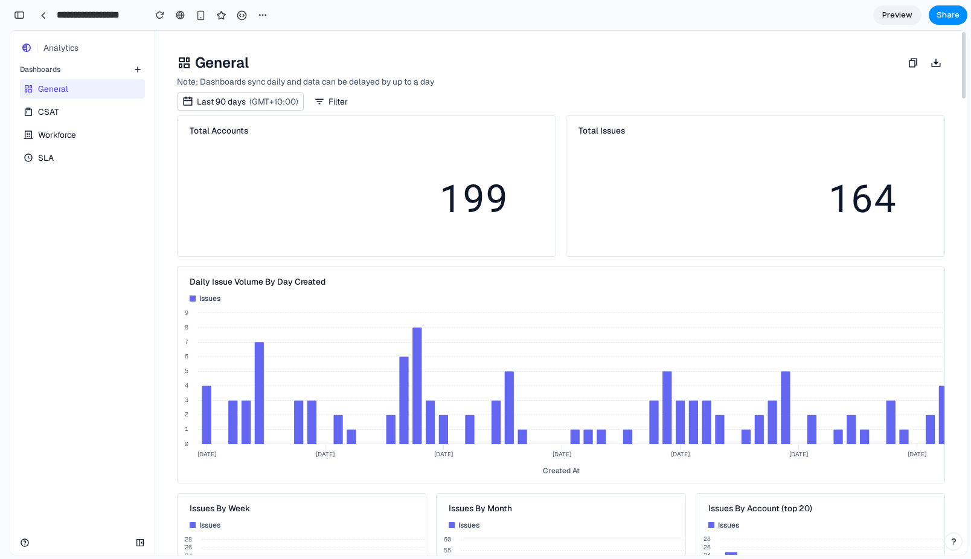
click at [54, 114] on span "CSAT" at bounding box center [48, 112] width 21 height 12
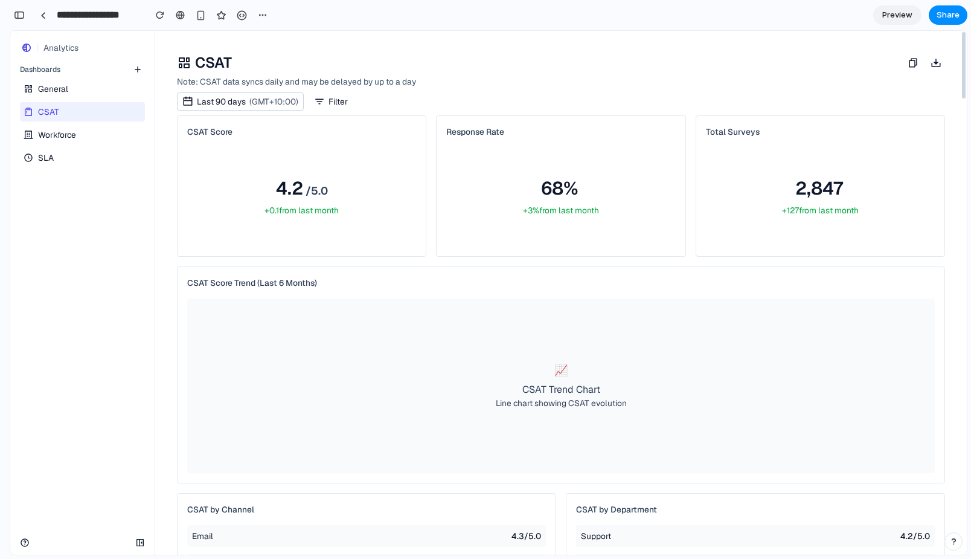
click at [54, 129] on span "Workforce" at bounding box center [57, 135] width 38 height 12
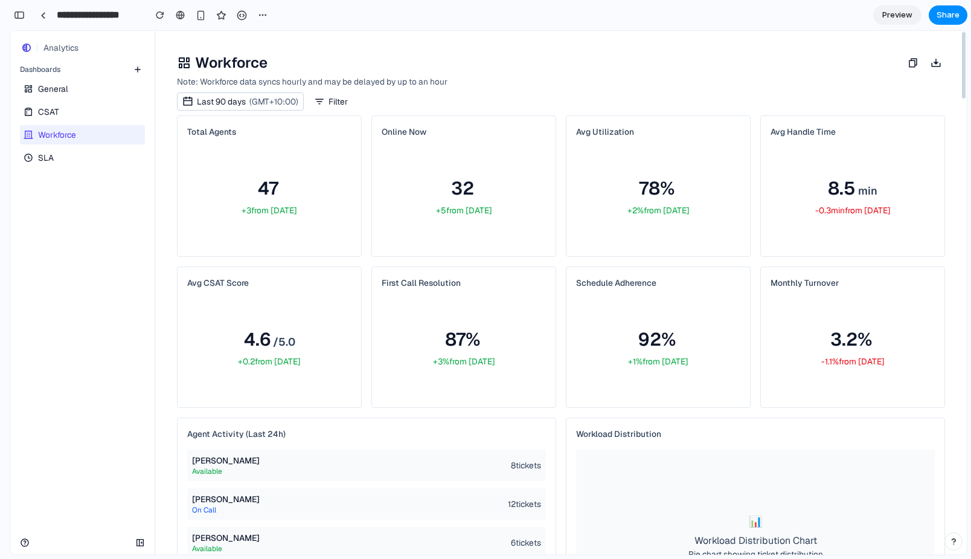
click at [54, 157] on link "SLA" at bounding box center [81, 157] width 123 height 19
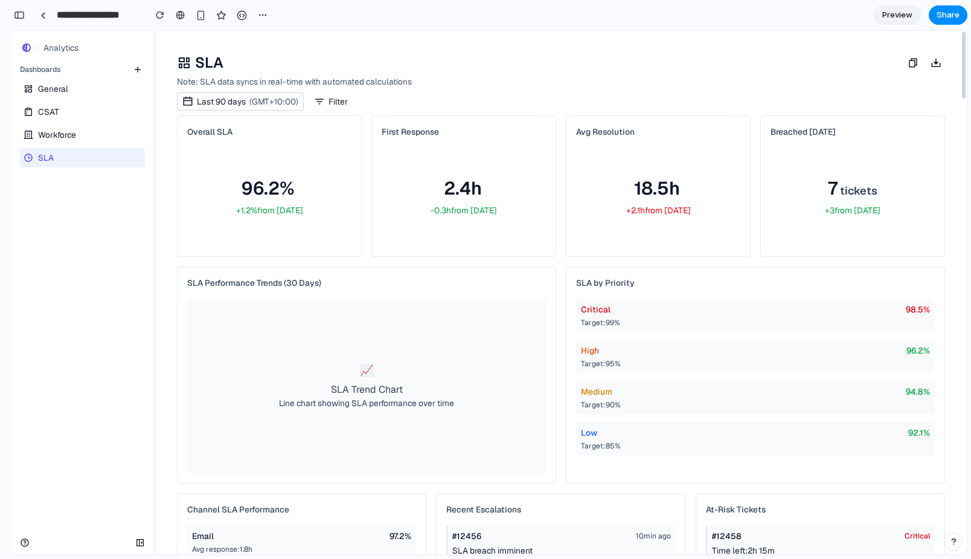
click at [76, 88] on link "General" at bounding box center [81, 88] width 123 height 19
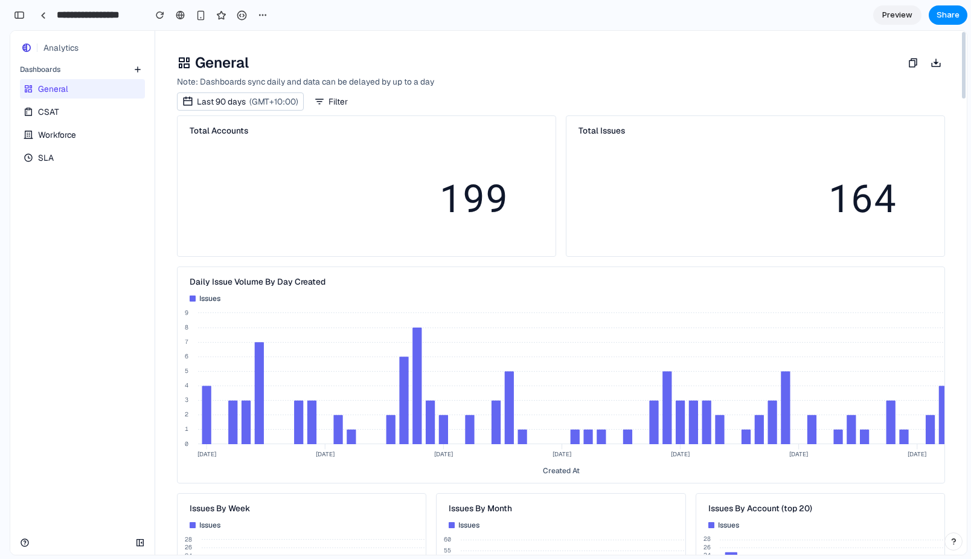
click at [67, 116] on link "CSAT" at bounding box center [81, 111] width 123 height 19
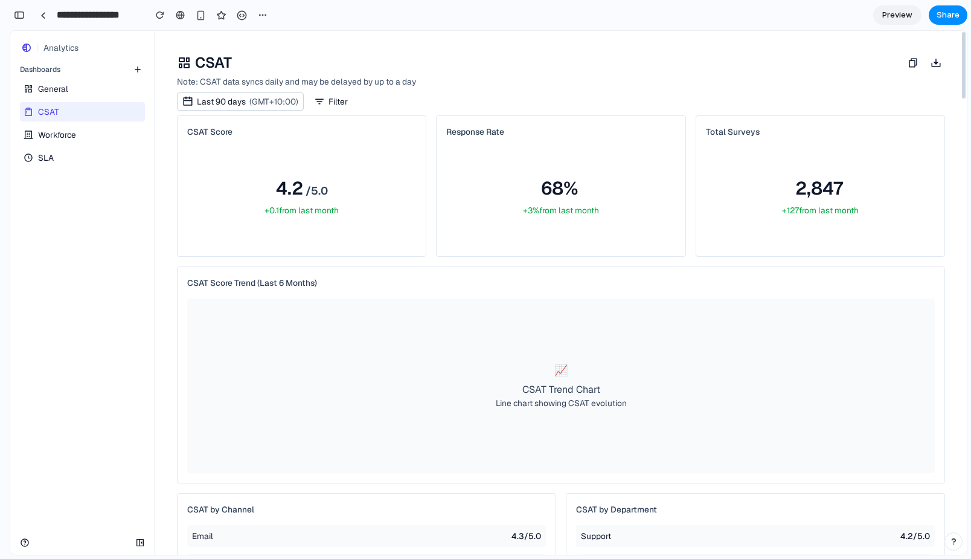
click at [63, 134] on span "Workforce" at bounding box center [57, 135] width 38 height 12
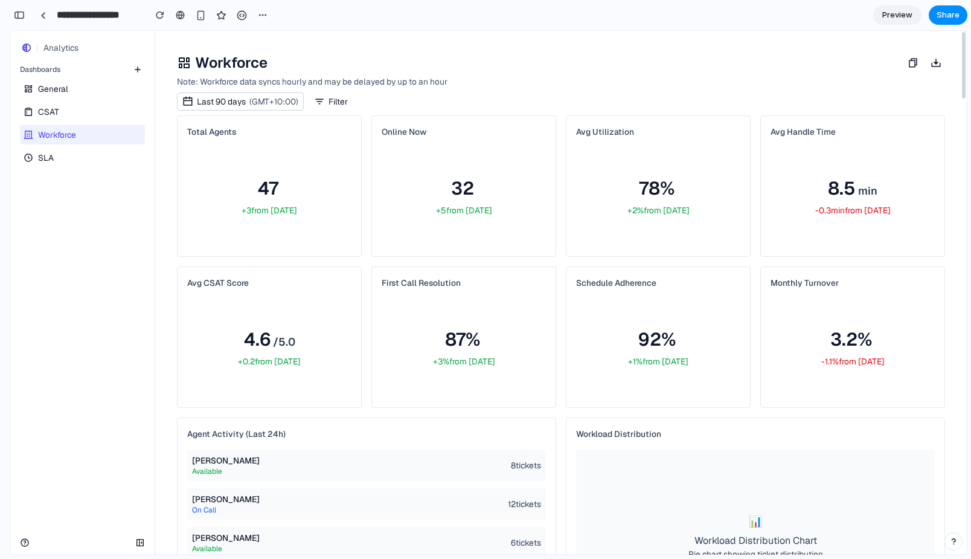
click at [67, 156] on link "SLA" at bounding box center [81, 157] width 123 height 19
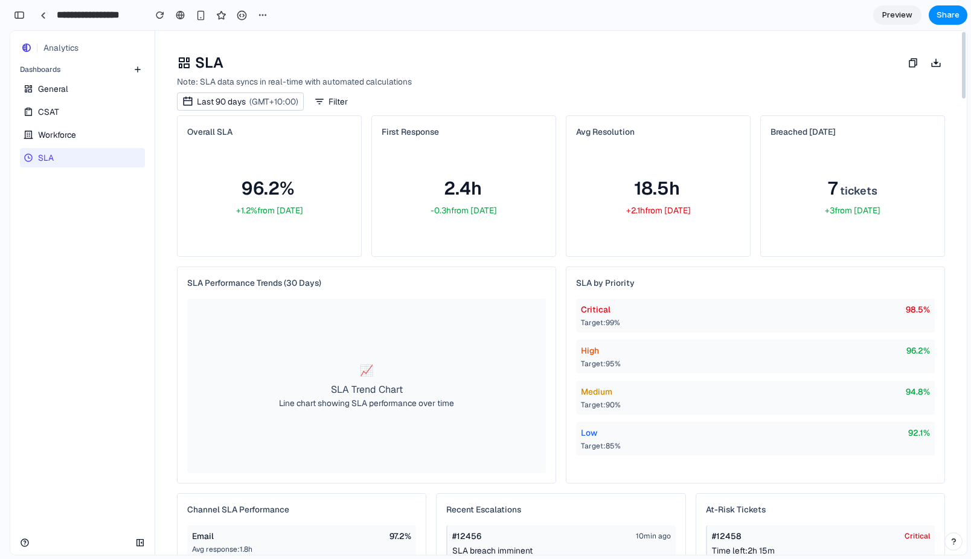
click at [69, 137] on span "Workforce" at bounding box center [57, 135] width 38 height 12
